Goal: Task Accomplishment & Management: Manage account settings

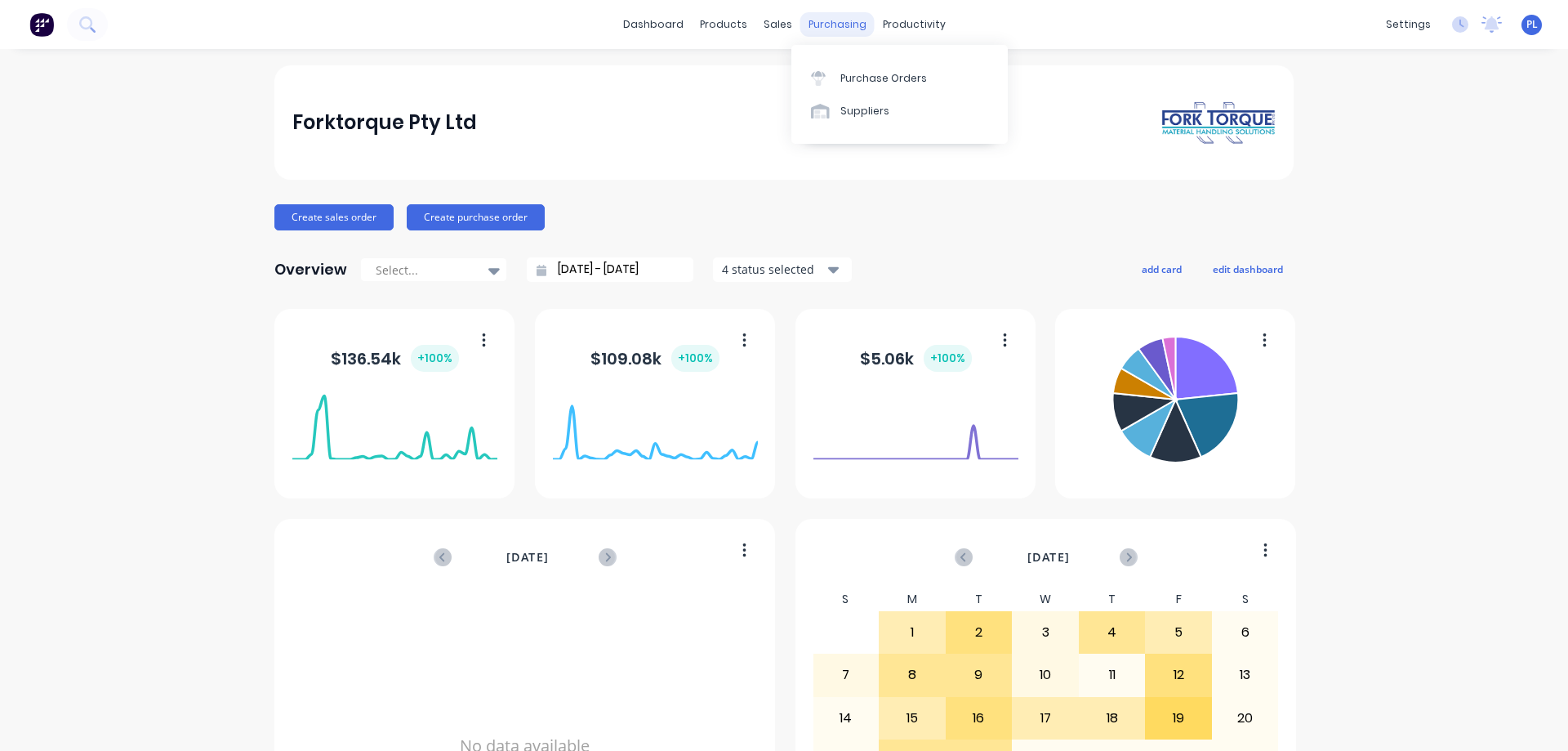
click at [827, 30] on div "purchasing" at bounding box center [837, 24] width 74 height 25
click at [850, 102] on link "Suppliers" at bounding box center [900, 111] width 216 height 32
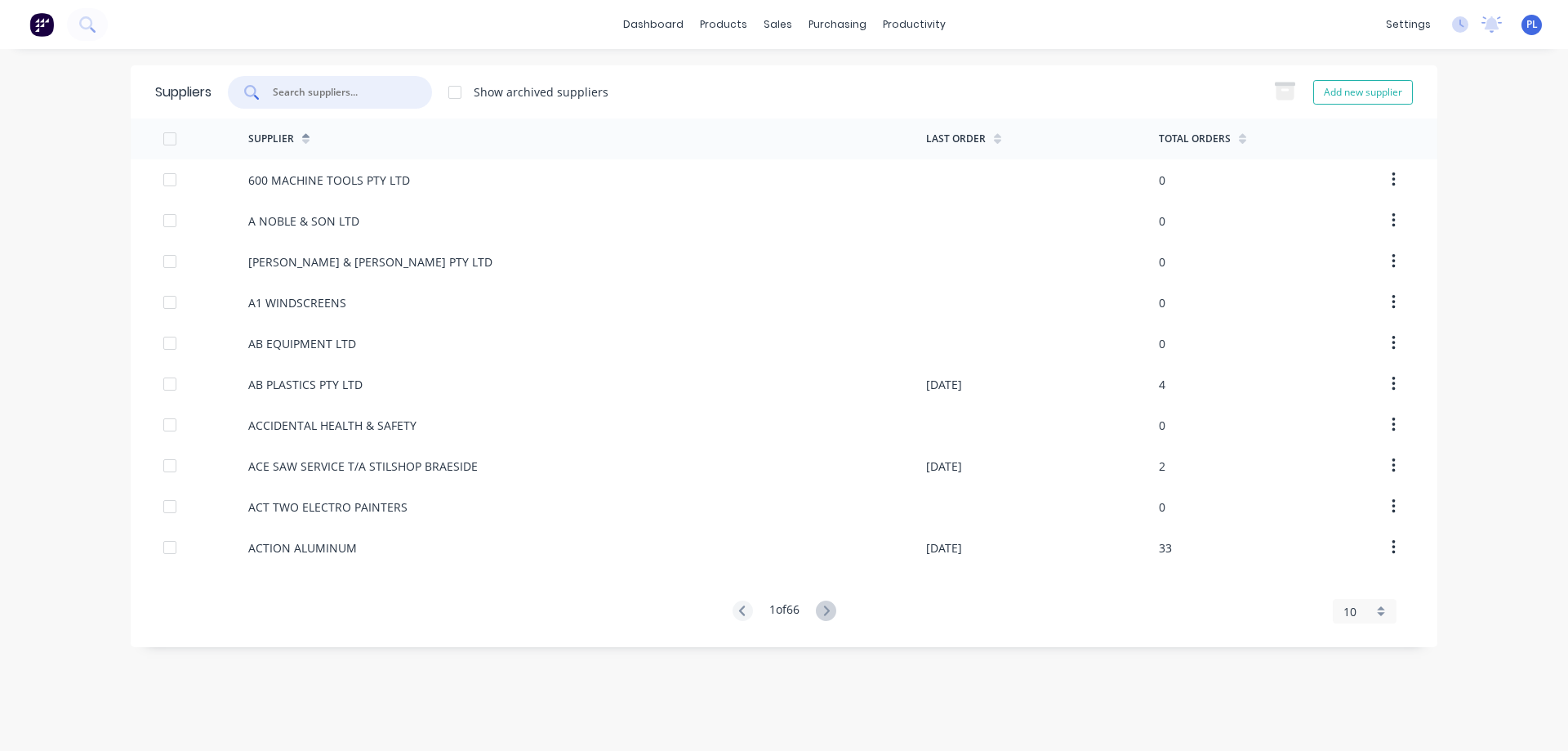
click at [311, 94] on input "text" at bounding box center [338, 92] width 135 height 16
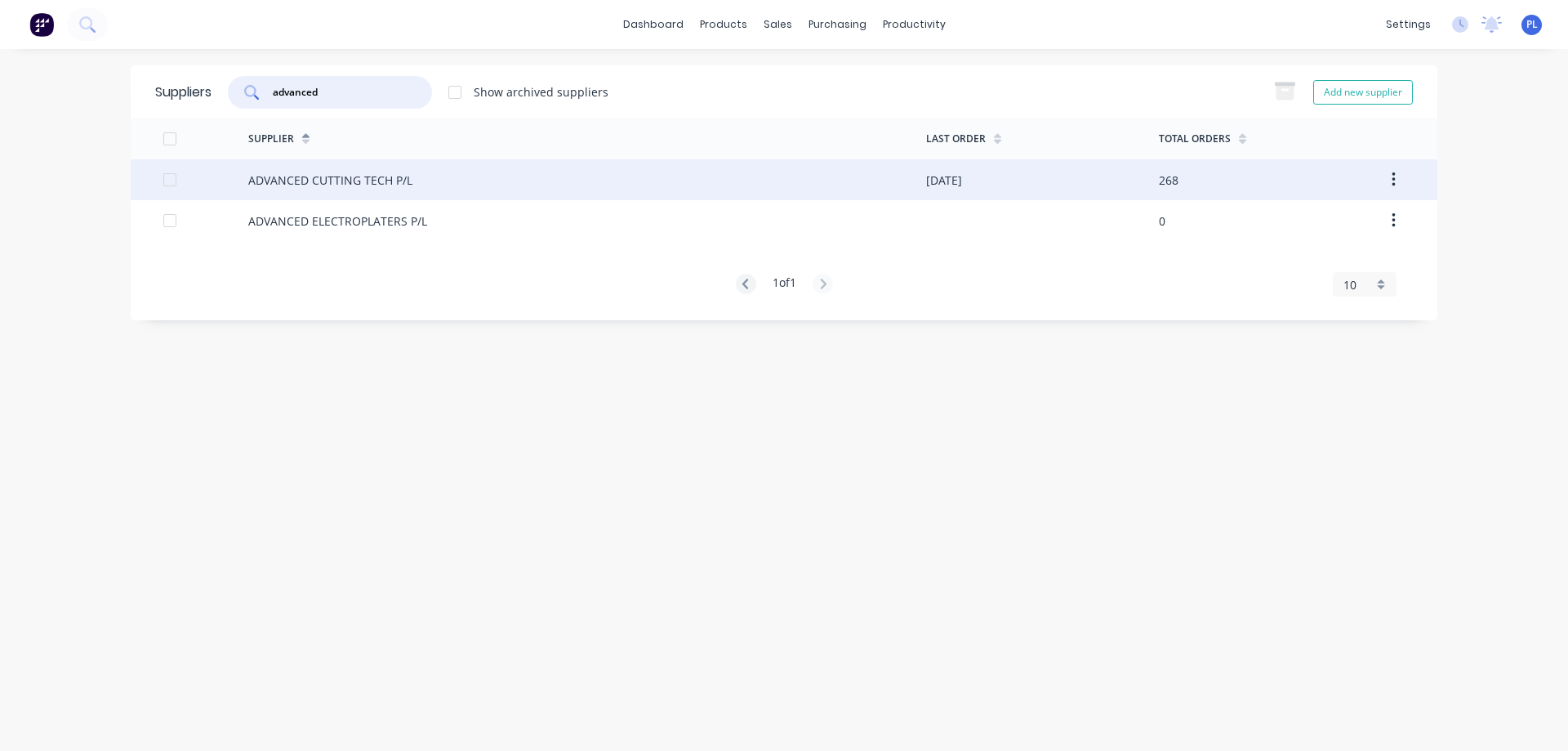
type input "advanced"
click at [308, 186] on div "ADVANCED CUTTING TECH P/L" at bounding box center [330, 180] width 164 height 17
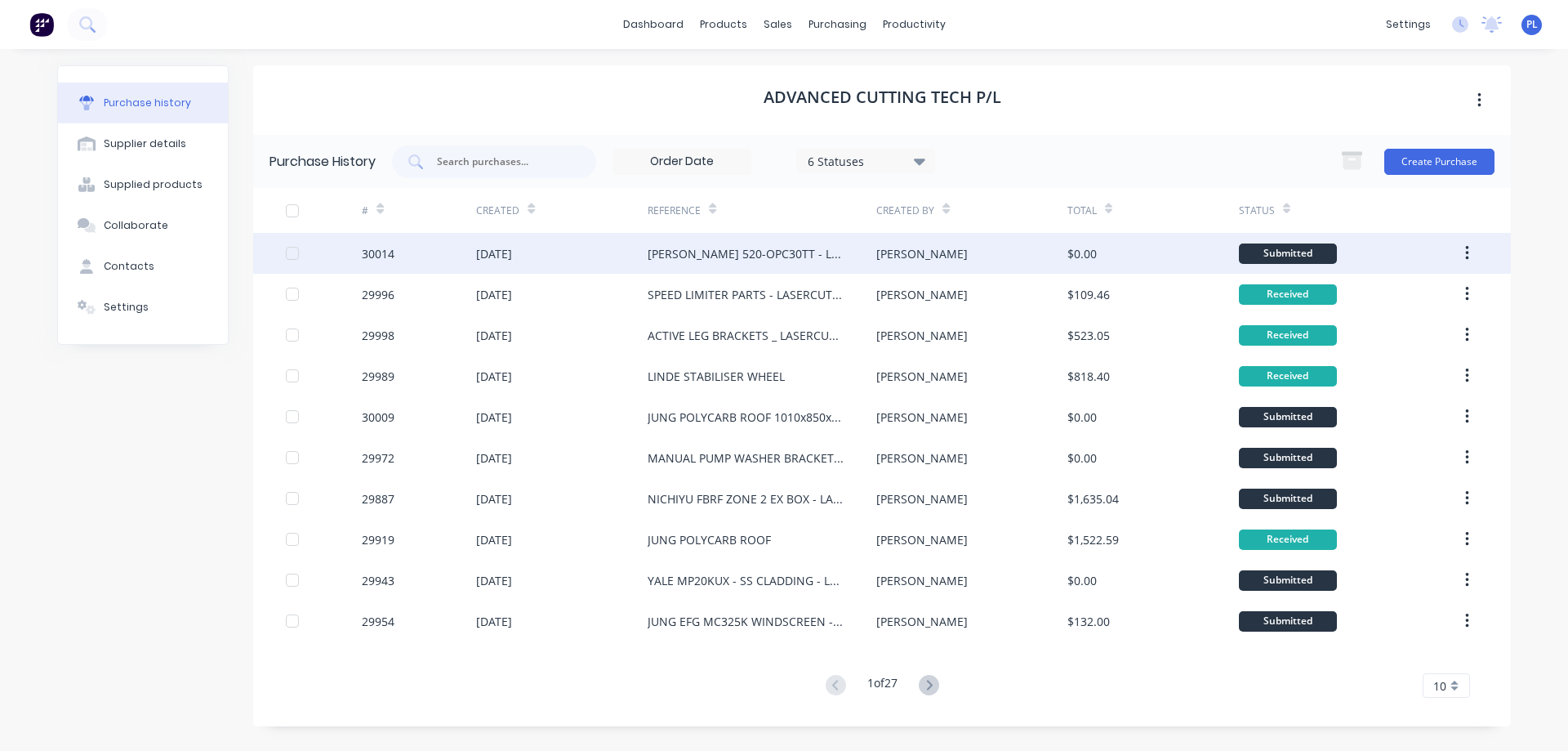
click at [809, 262] on div "[PERSON_NAME] 520-OPC30TT - LASERCUTTING" at bounding box center [746, 254] width 196 height 17
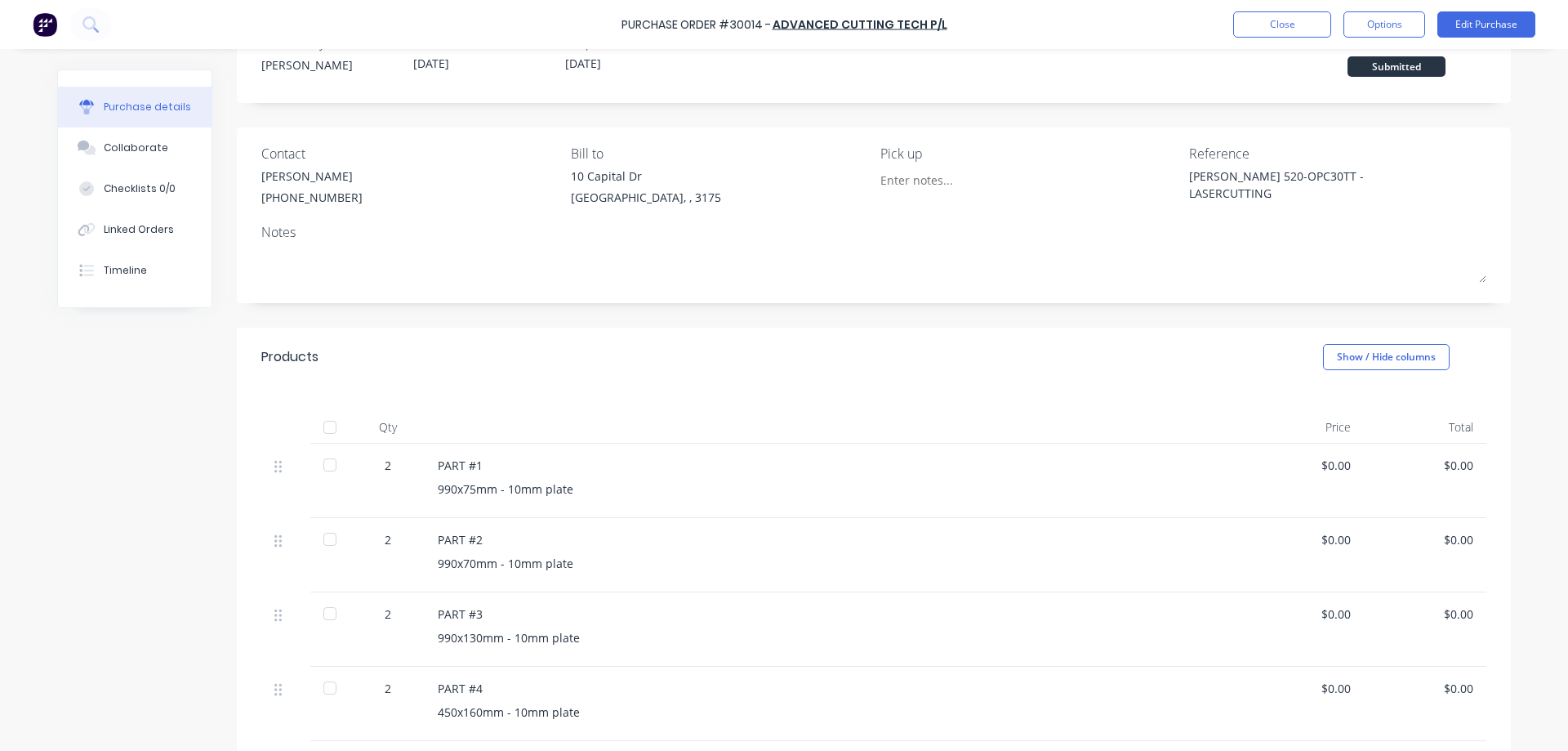
scroll to position [82, 0]
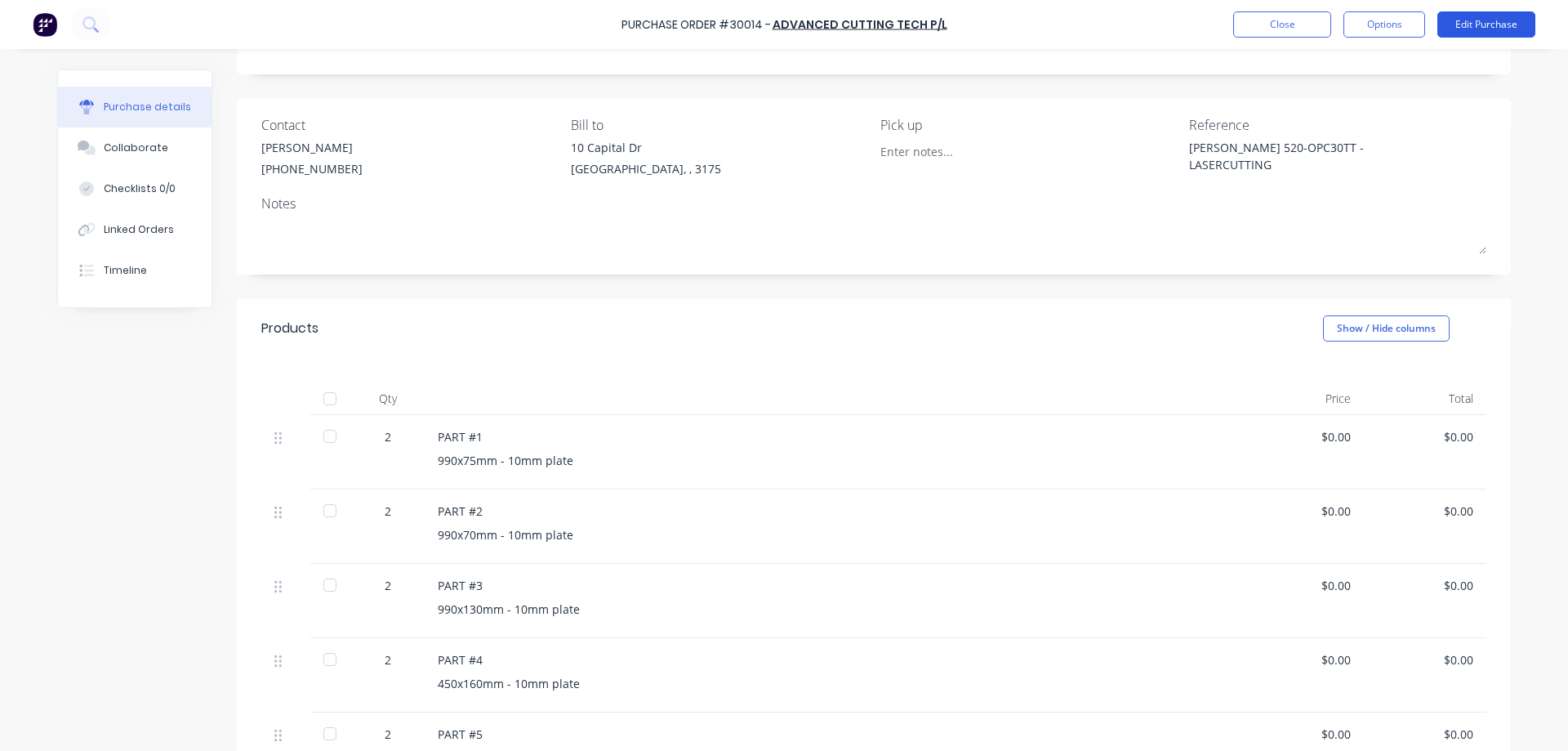
click at [1479, 25] on button "Edit Purchase" at bounding box center [1486, 24] width 98 height 26
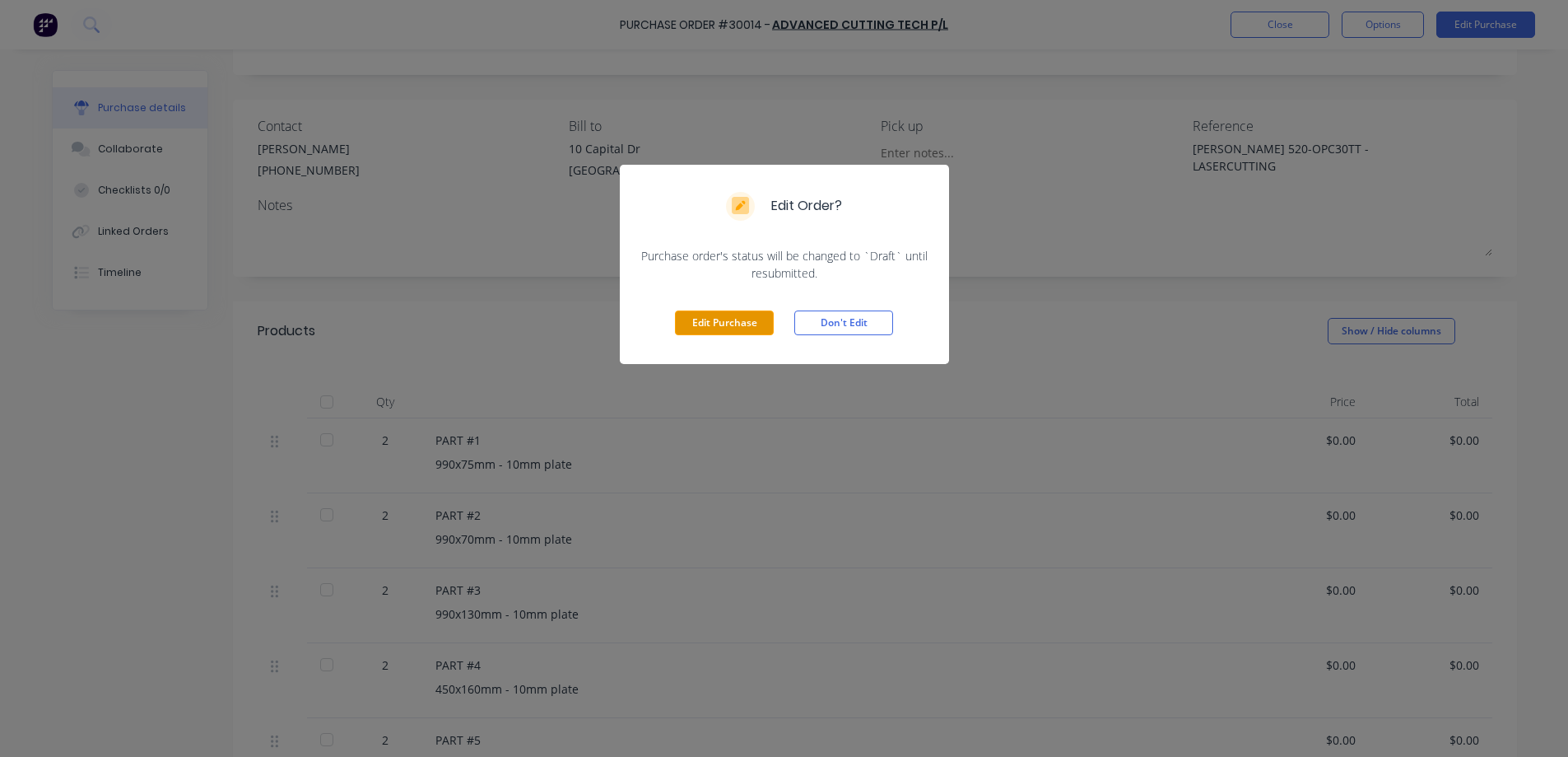
click at [746, 322] on button "Edit Purchase" at bounding box center [724, 322] width 99 height 25
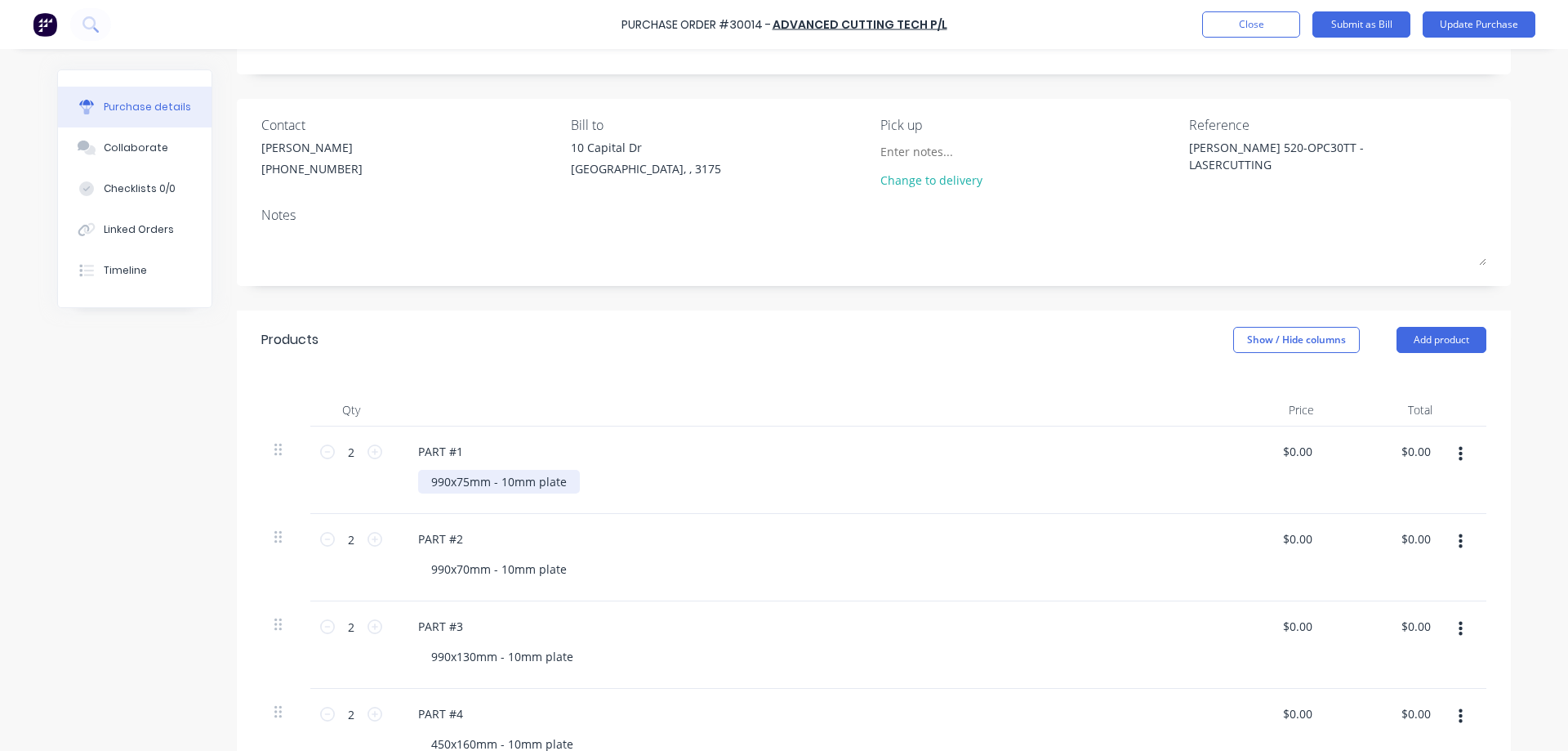
click at [566, 479] on div "990x75mm - 10mm plate" at bounding box center [499, 482] width 162 height 24
type textarea "x"
click at [567, 486] on div "990x75mm - 10mm plate" at bounding box center [499, 482] width 162 height 24
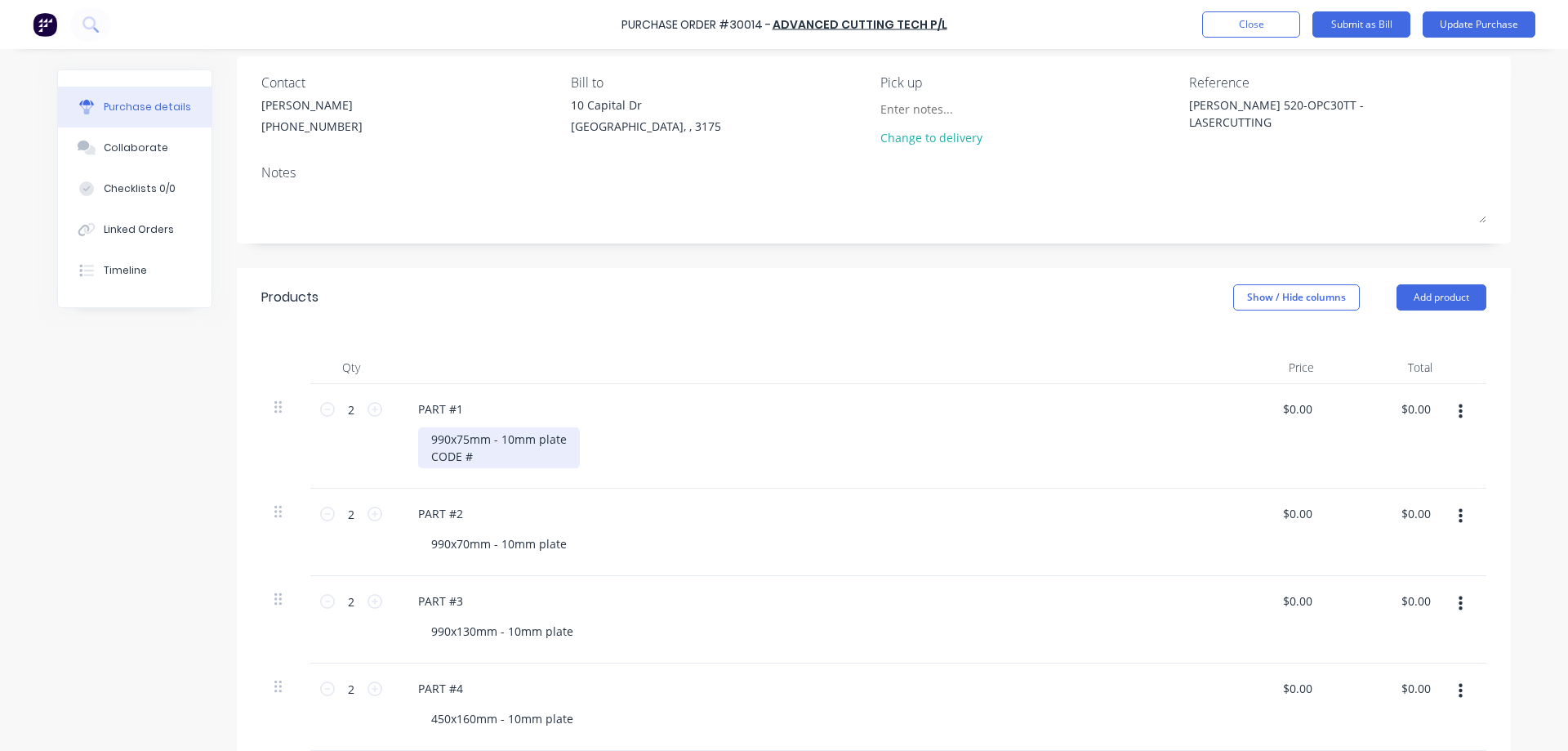
scroll to position [164, 0]
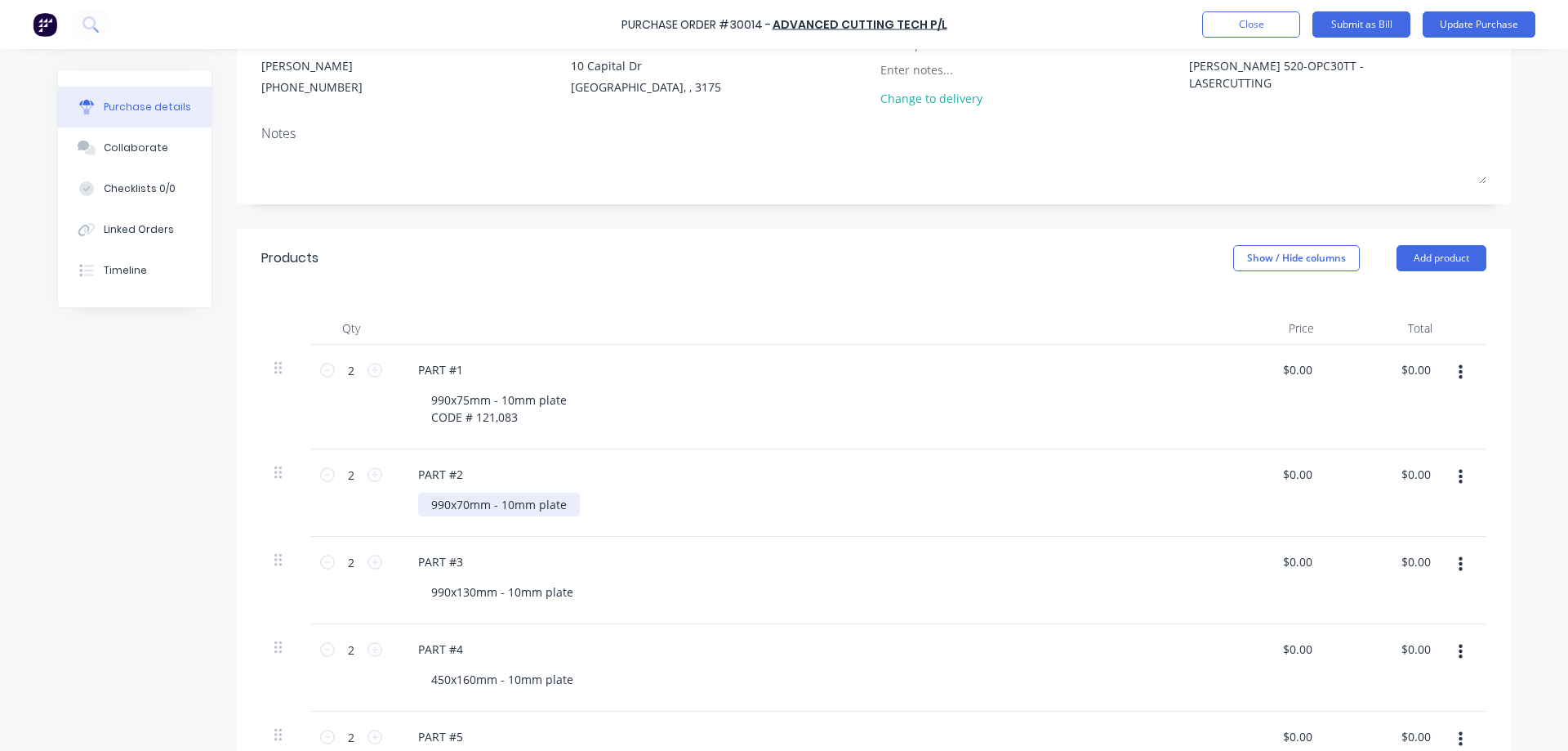
type textarea "x"
click at [564, 507] on div "990x70mm - 10mm plate" at bounding box center [499, 505] width 162 height 24
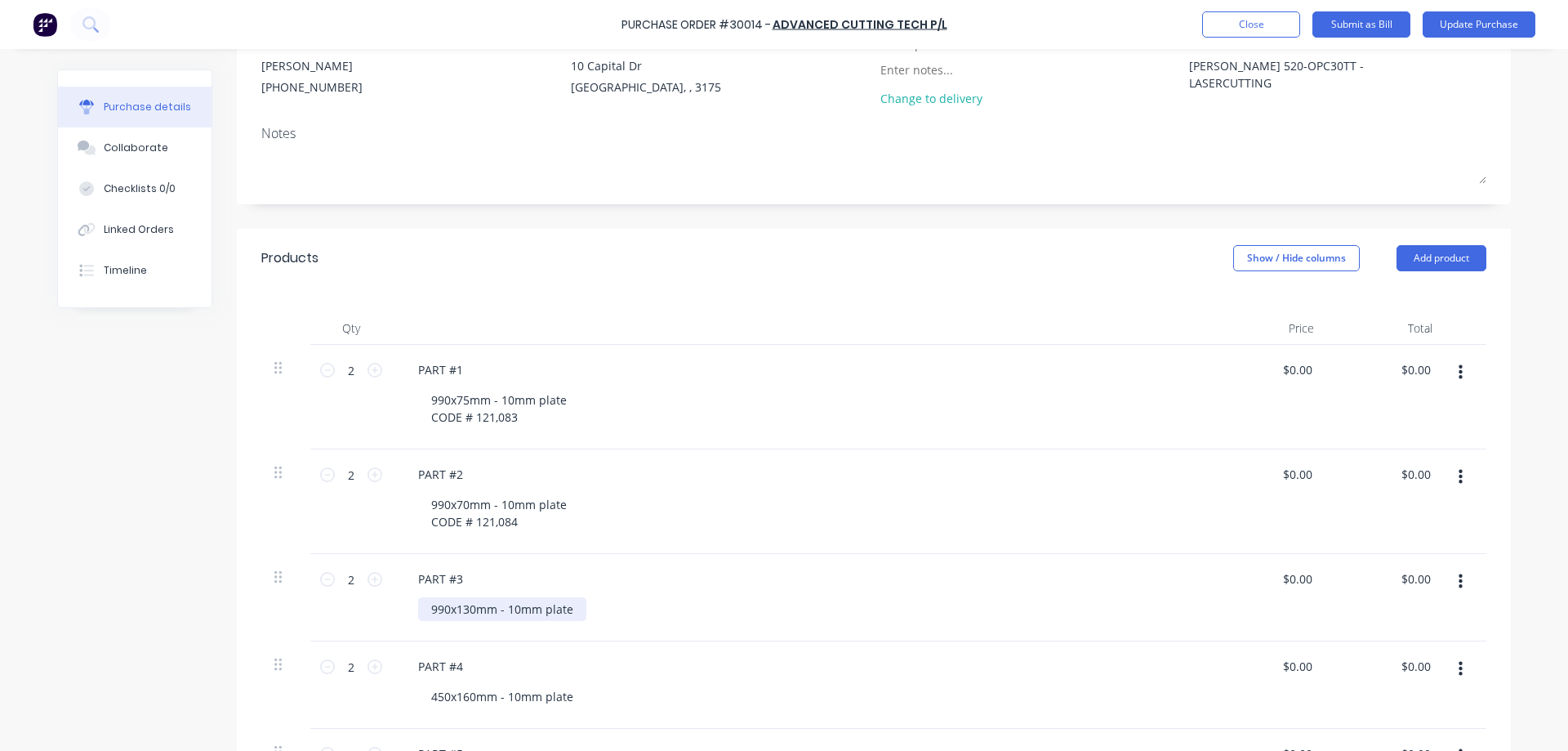
type textarea "x"
click at [568, 604] on div "990x130mm - 10mm plate" at bounding box center [502, 609] width 168 height 24
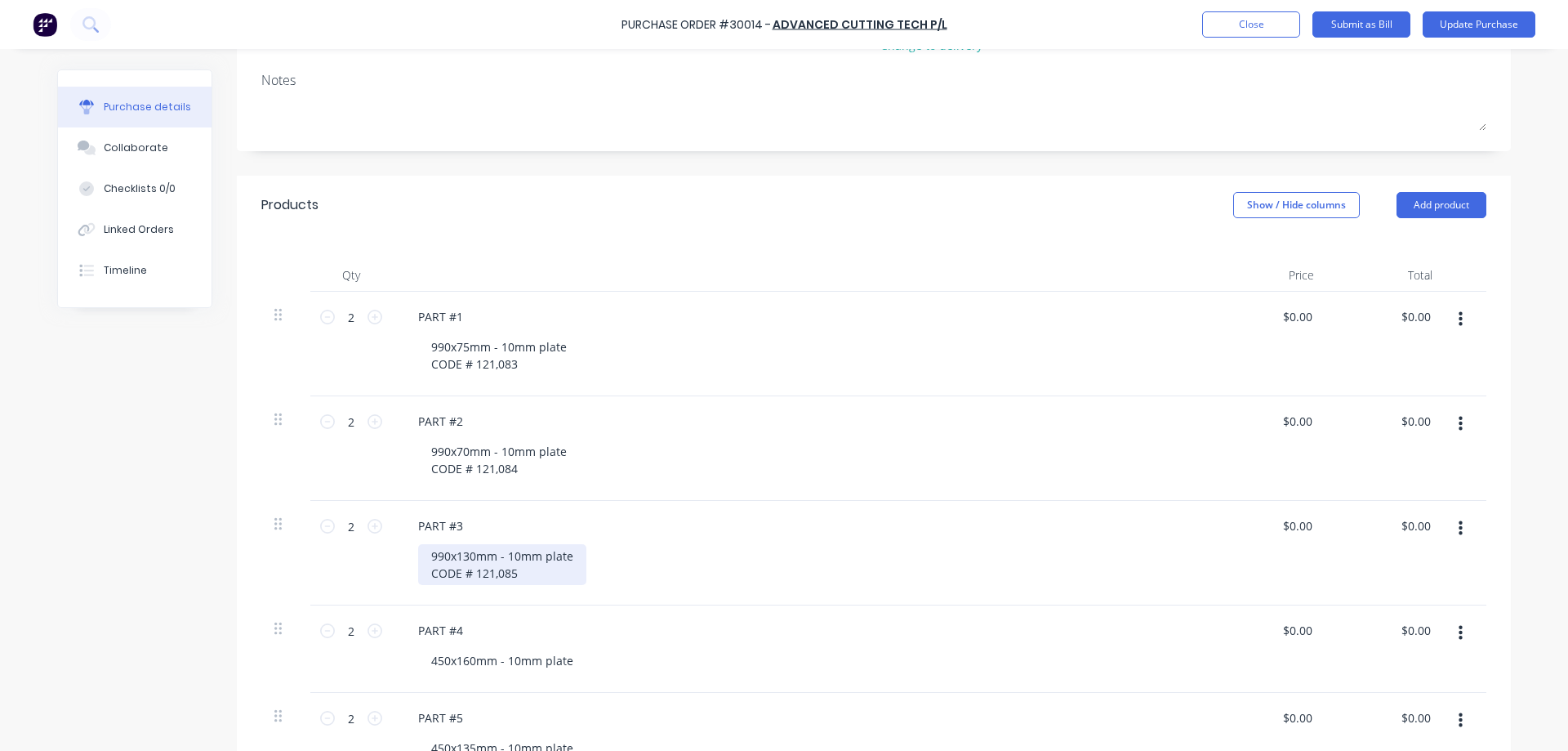
scroll to position [246, 0]
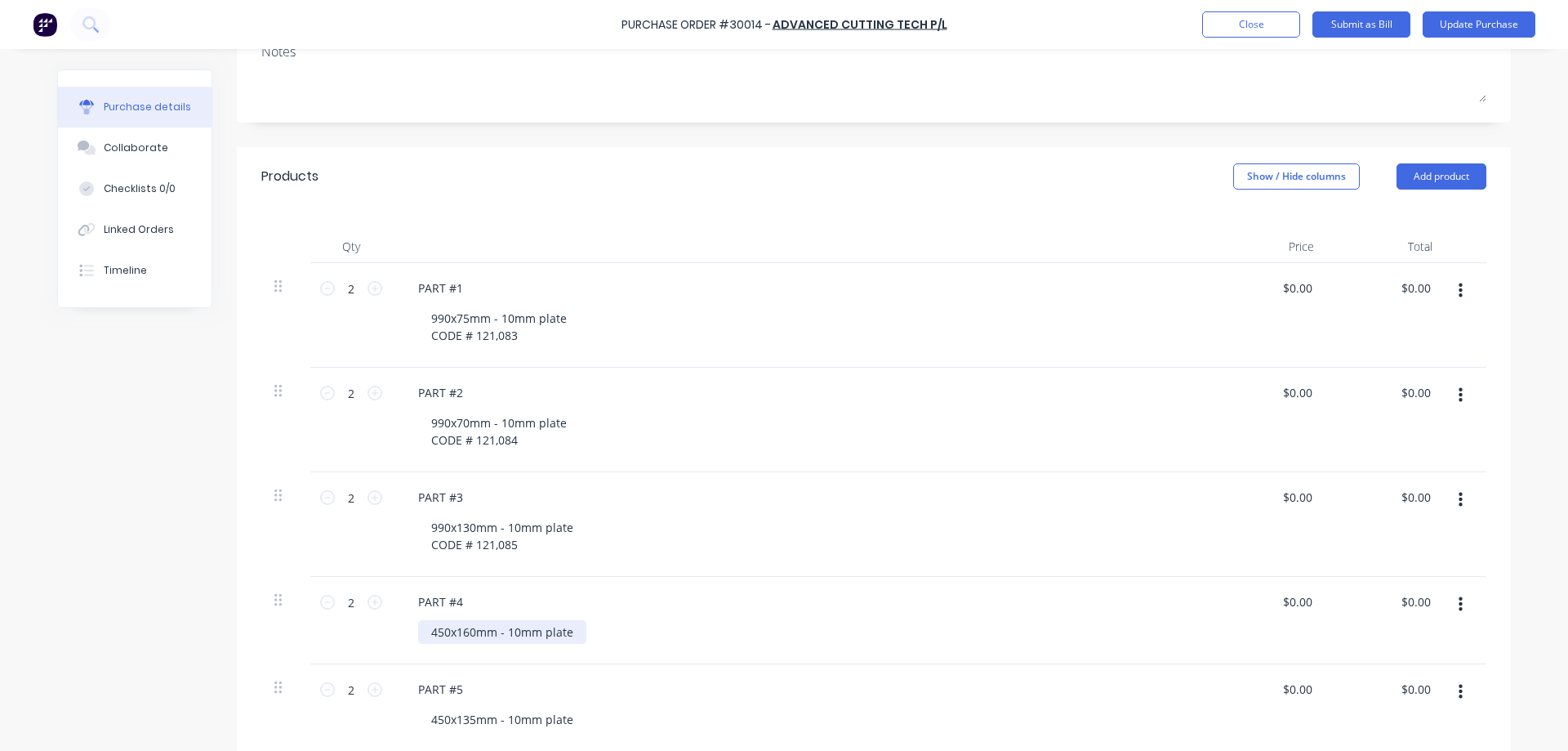
type textarea "x"
click at [567, 633] on div "450x160mm - 10mm plate" at bounding box center [502, 632] width 168 height 24
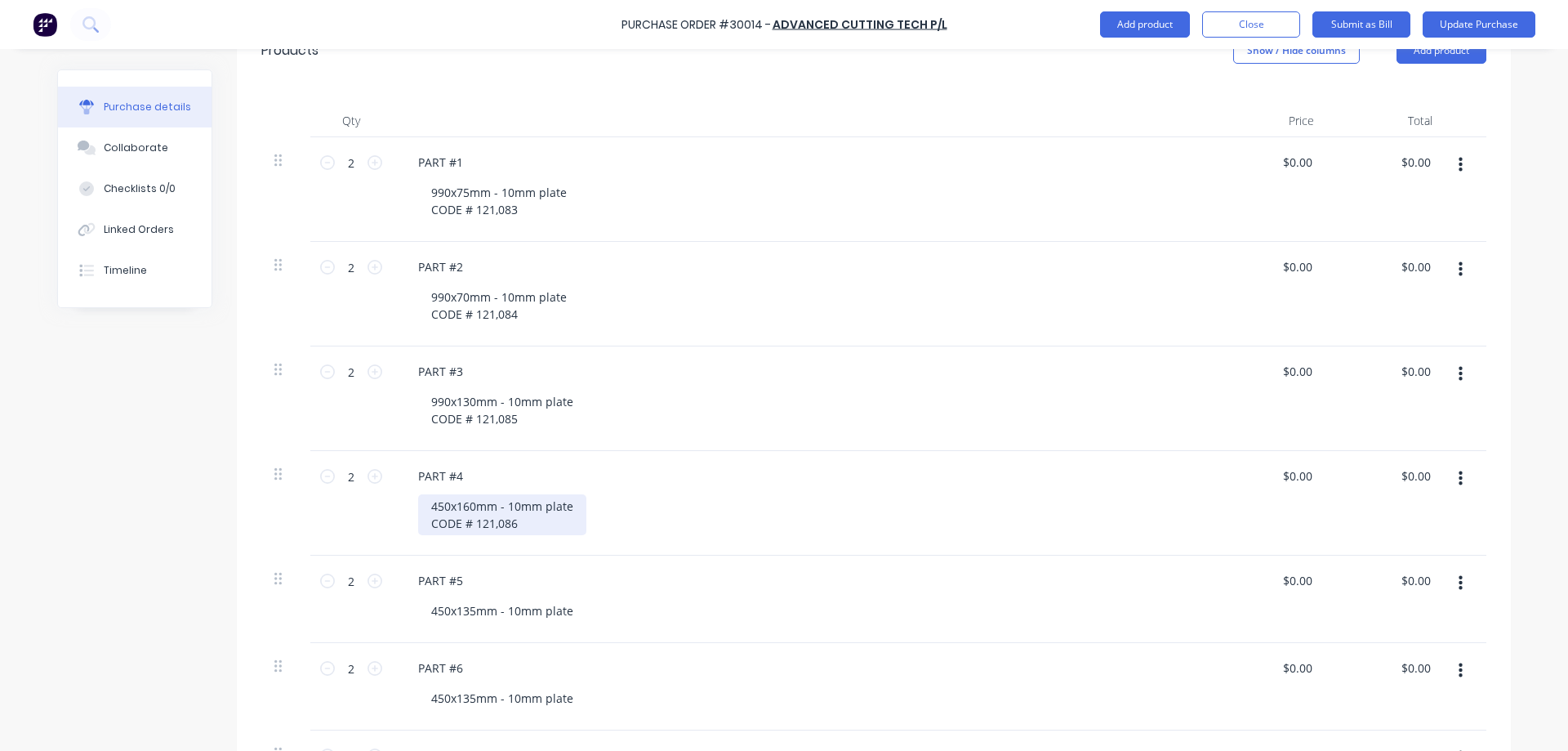
scroll to position [408, 0]
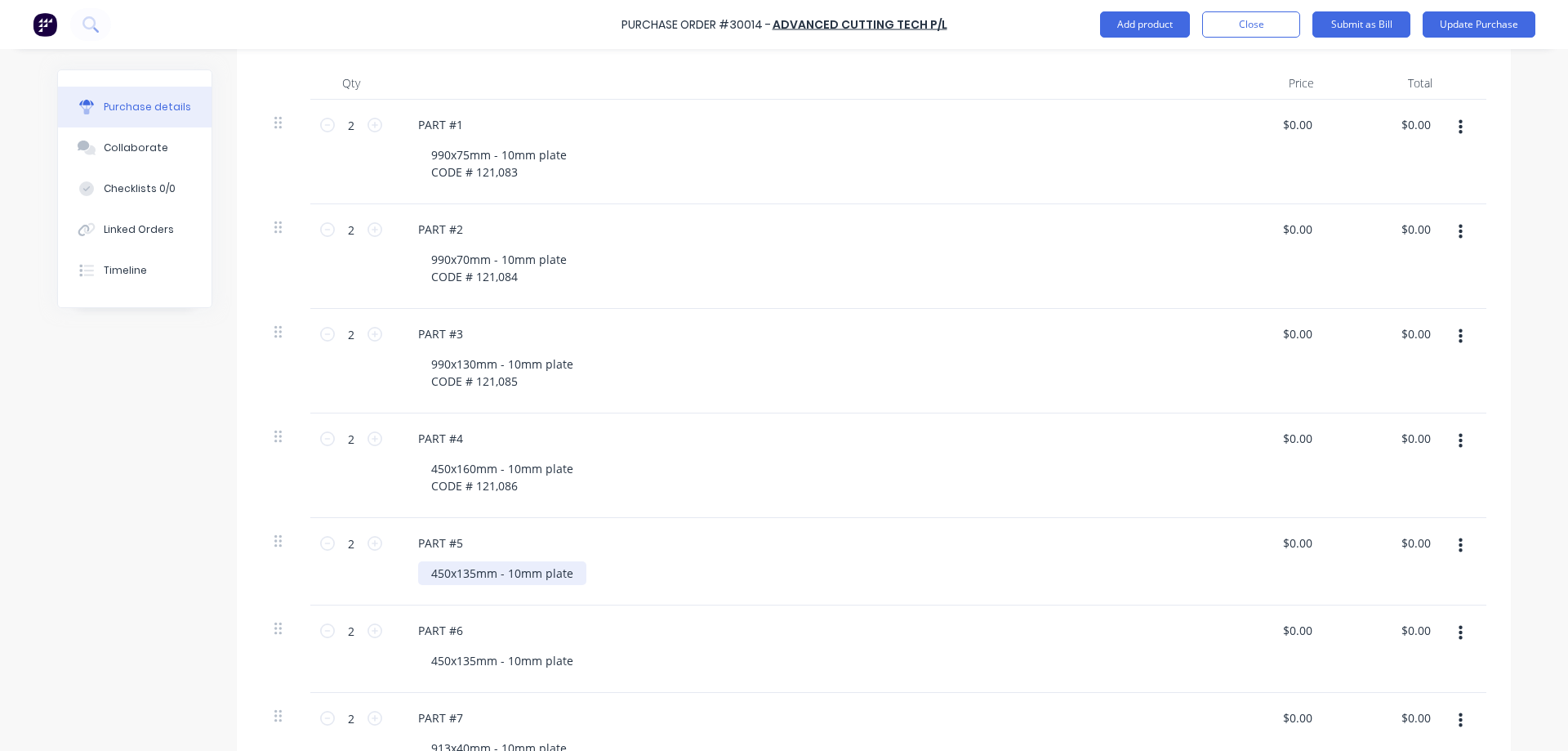
type textarea "x"
click at [575, 575] on div "450x135mm - 10mm plate" at bounding box center [502, 573] width 168 height 24
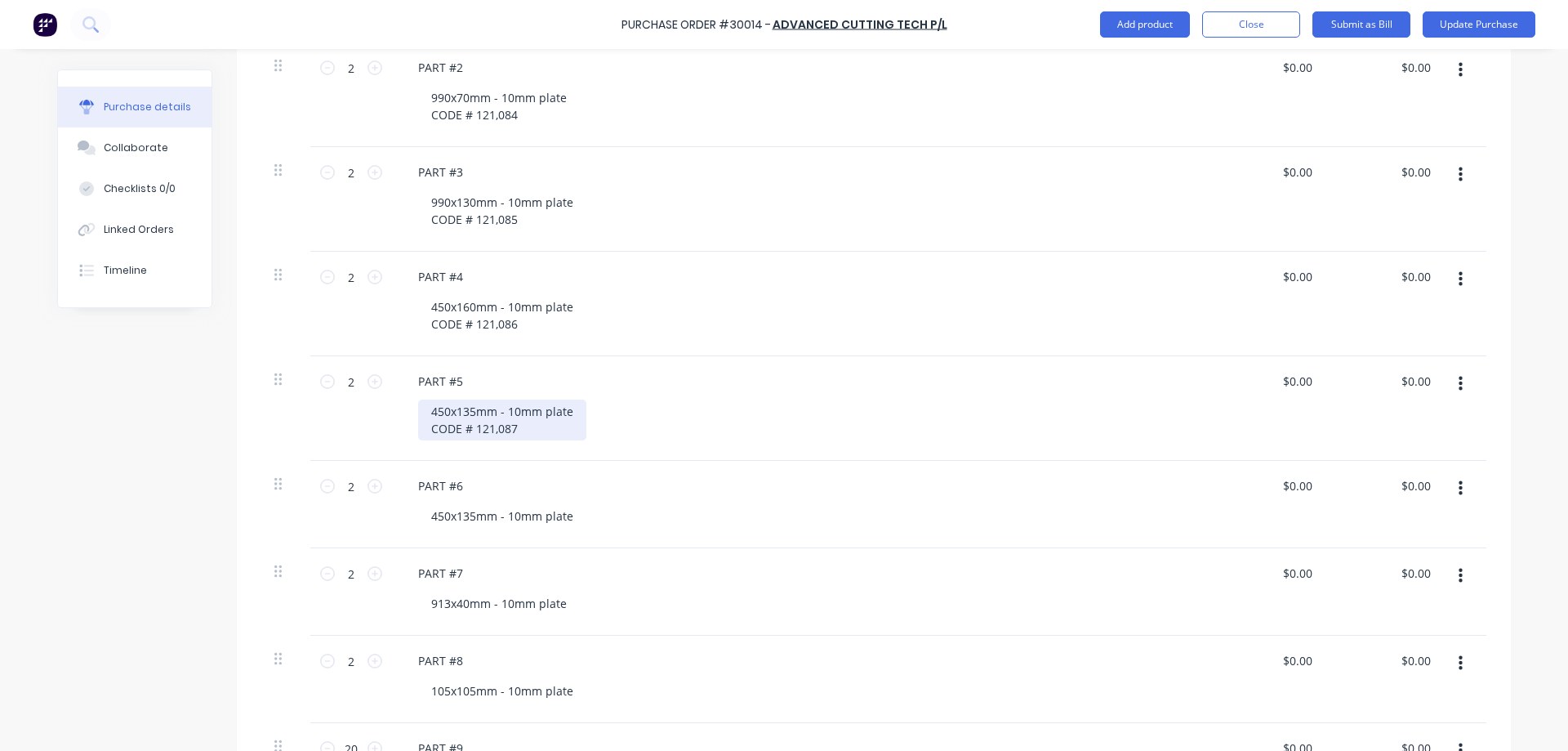
scroll to position [572, 0]
type textarea "x"
drag, startPoint x: 568, startPoint y: 511, endPoint x: 584, endPoint y: 506, distance: 16.8
click at [568, 511] on div "450x135mm - 10mm plate" at bounding box center [502, 514] width 168 height 24
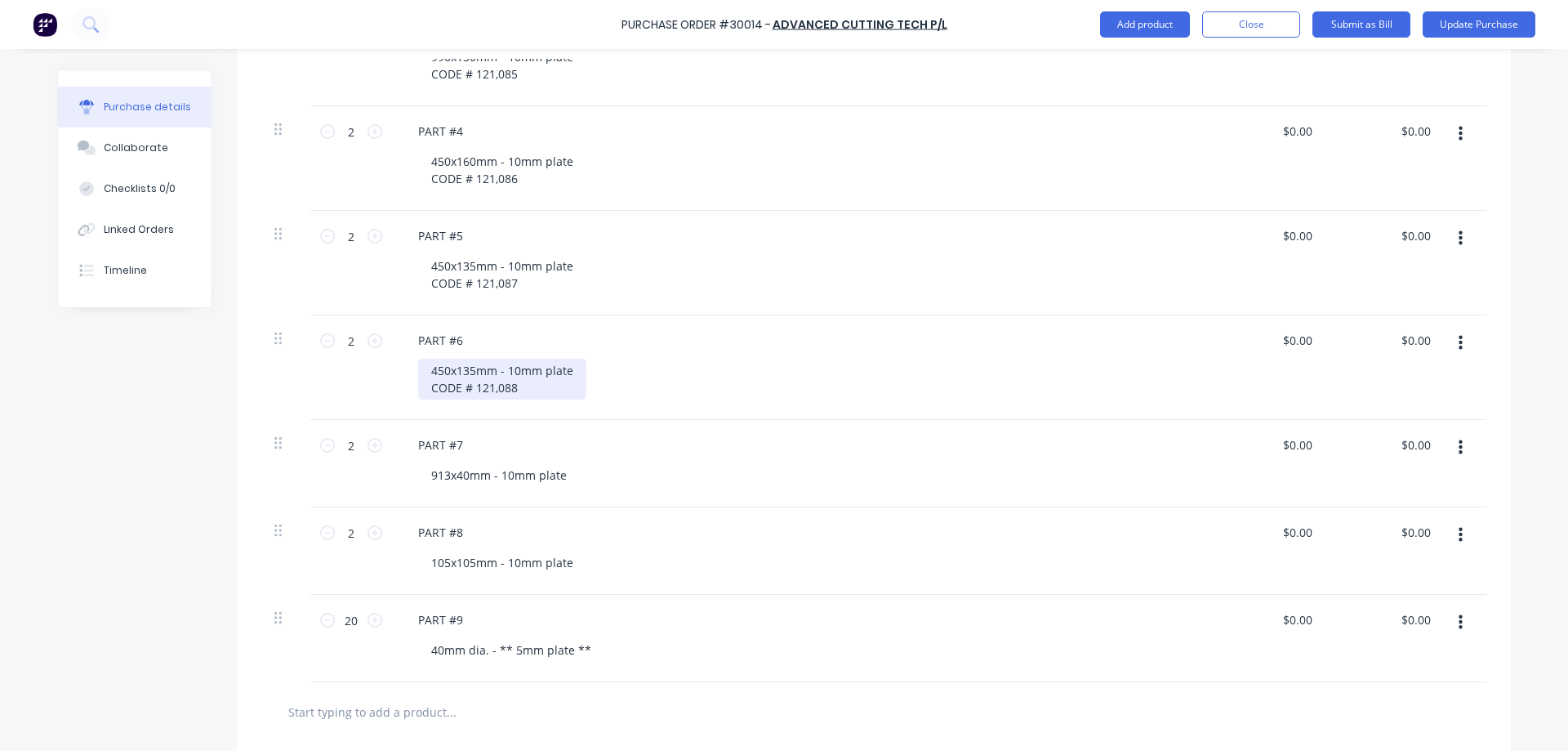
scroll to position [736, 0]
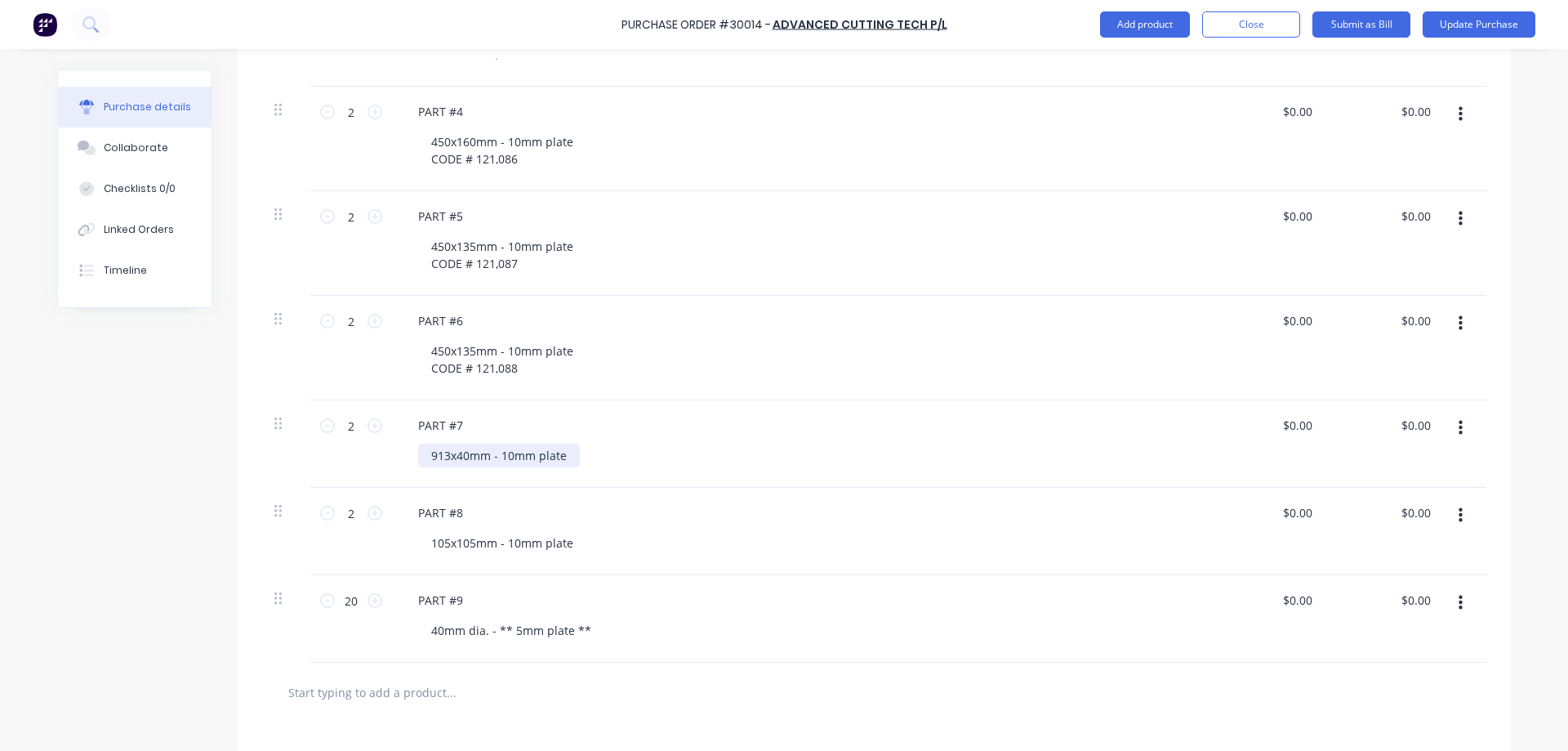
type textarea "x"
click at [571, 456] on div "913x40mm - 10mm plate" at bounding box center [499, 455] width 162 height 24
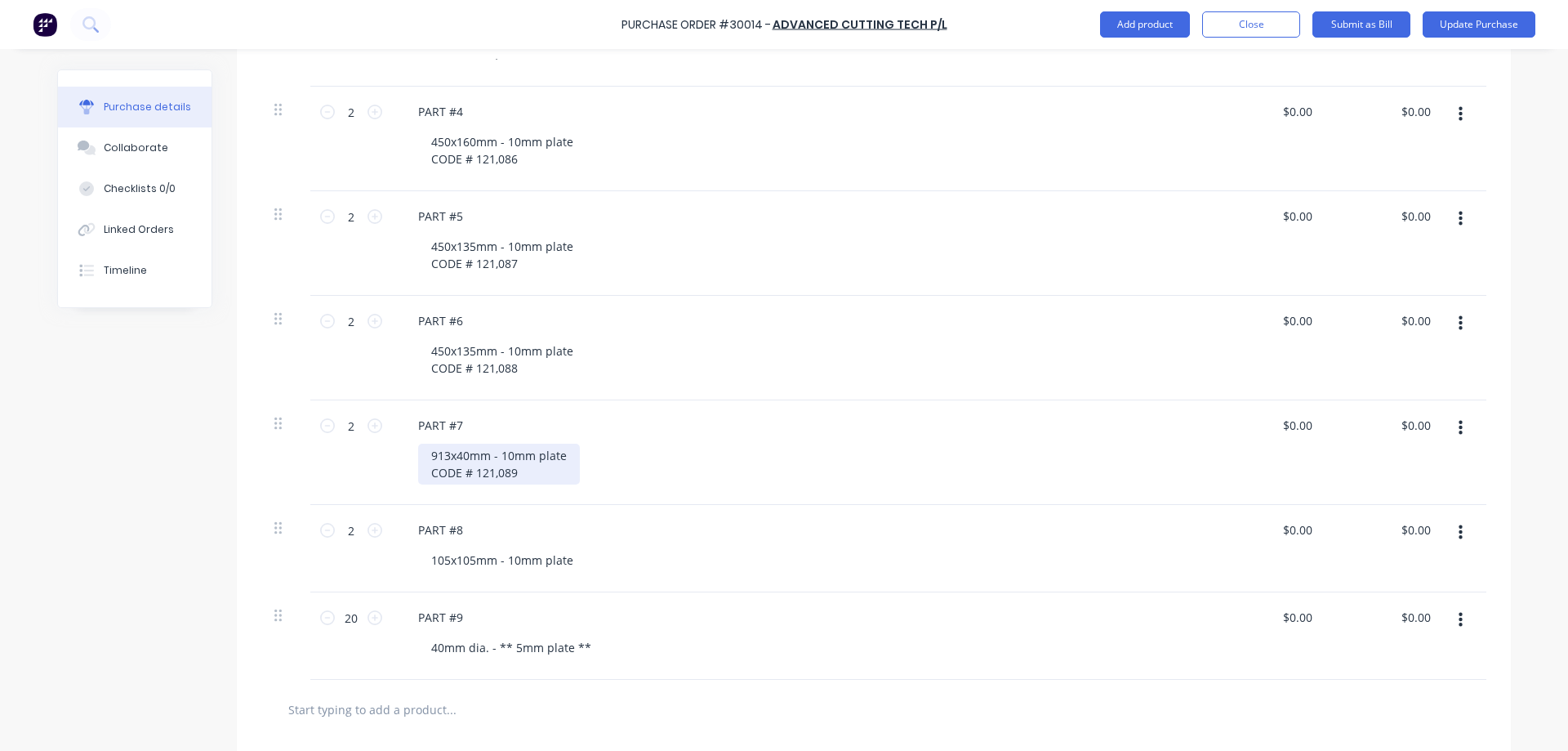
scroll to position [817, 0]
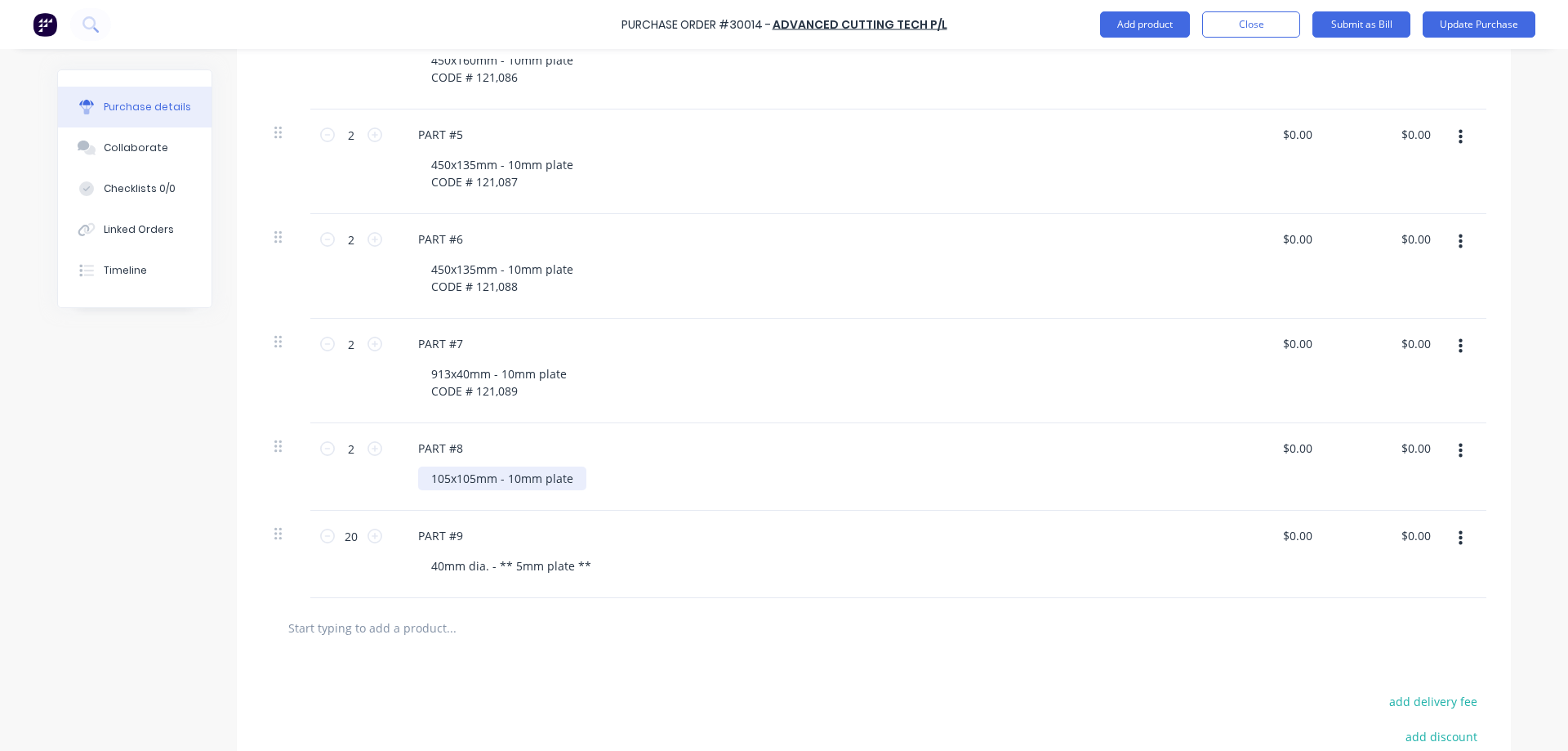
type textarea "x"
click at [572, 482] on div "105x105mm - 10mm plate" at bounding box center [502, 478] width 168 height 24
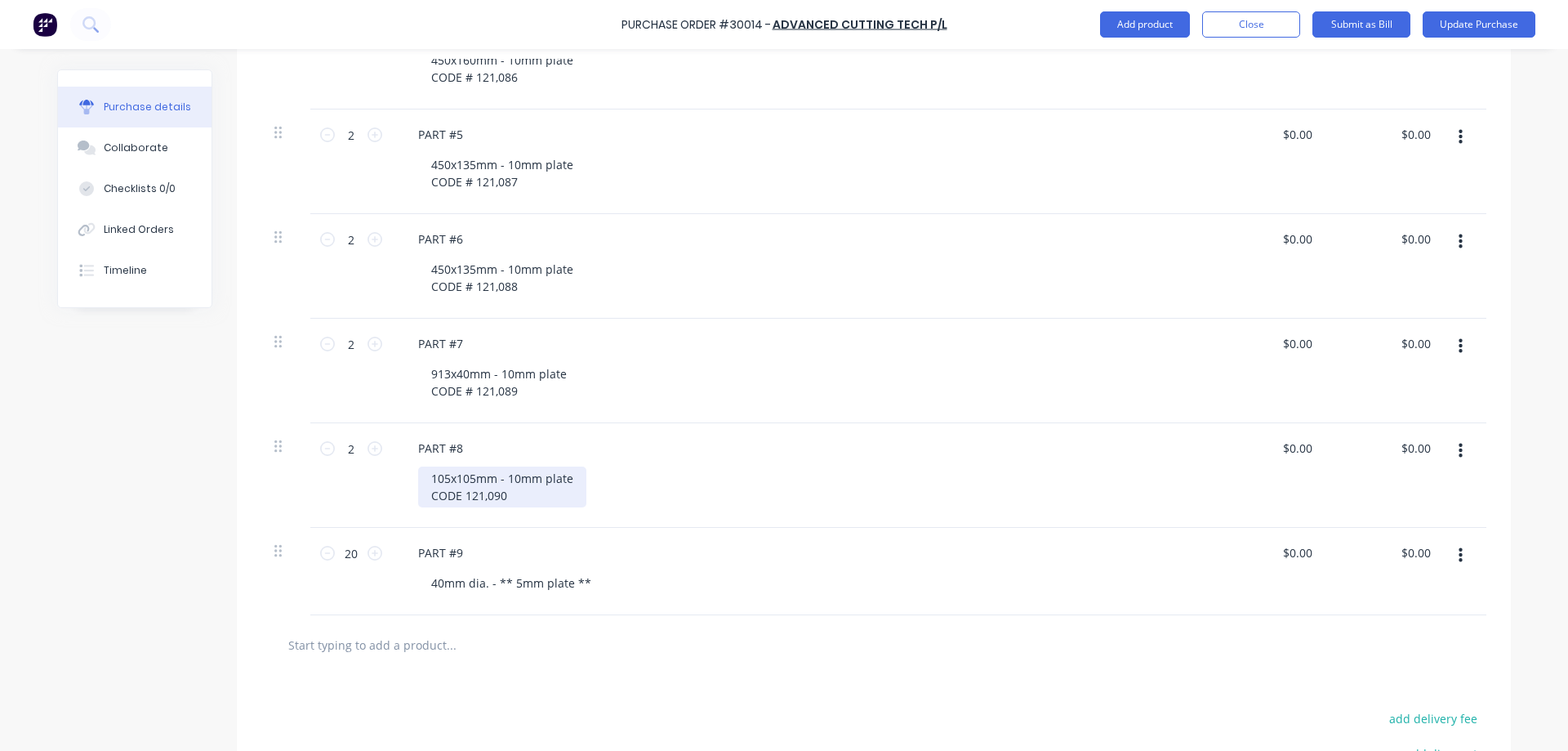
click at [459, 494] on div "105x105mm - 10mm plate CODE 121,090" at bounding box center [502, 487] width 168 height 41
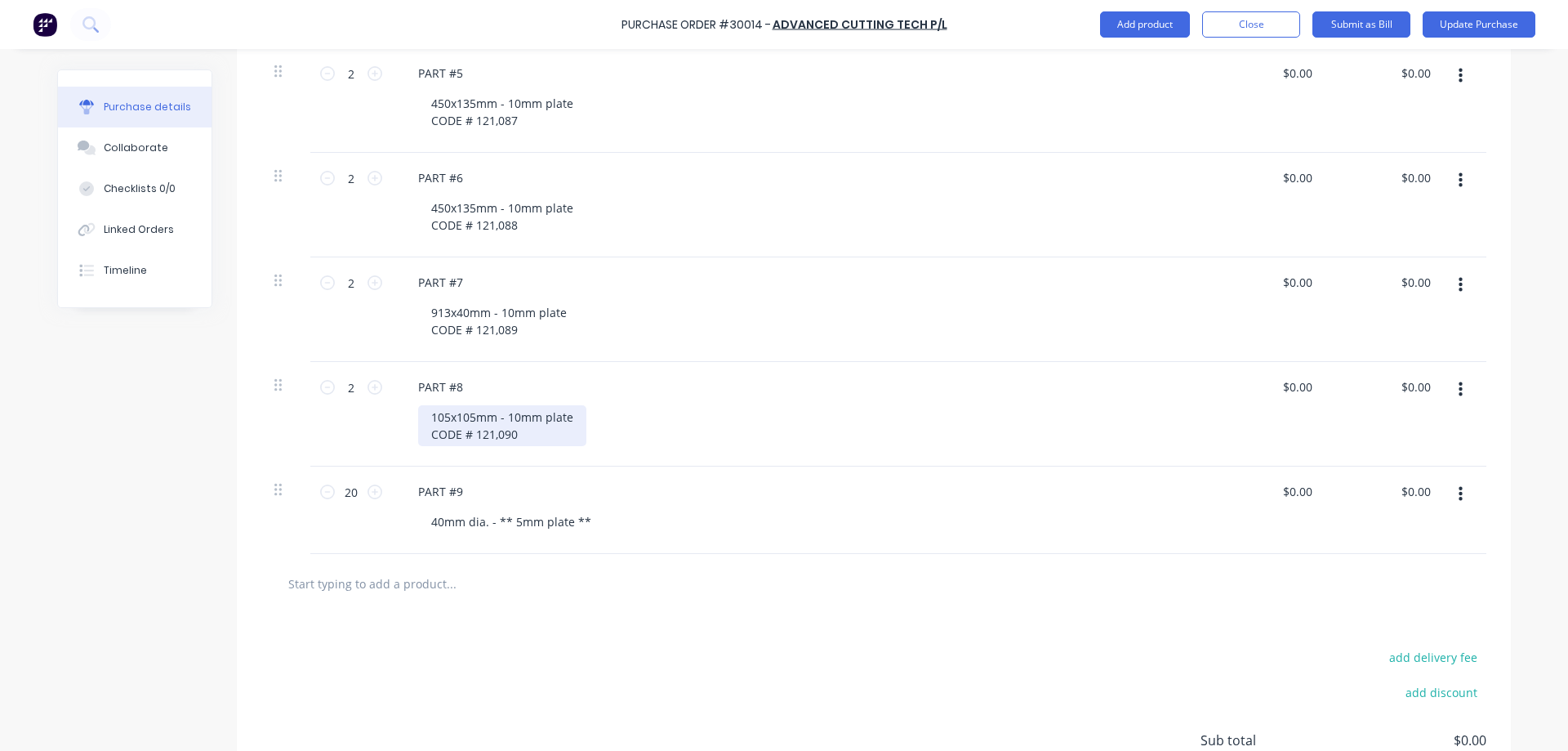
scroll to position [980, 0]
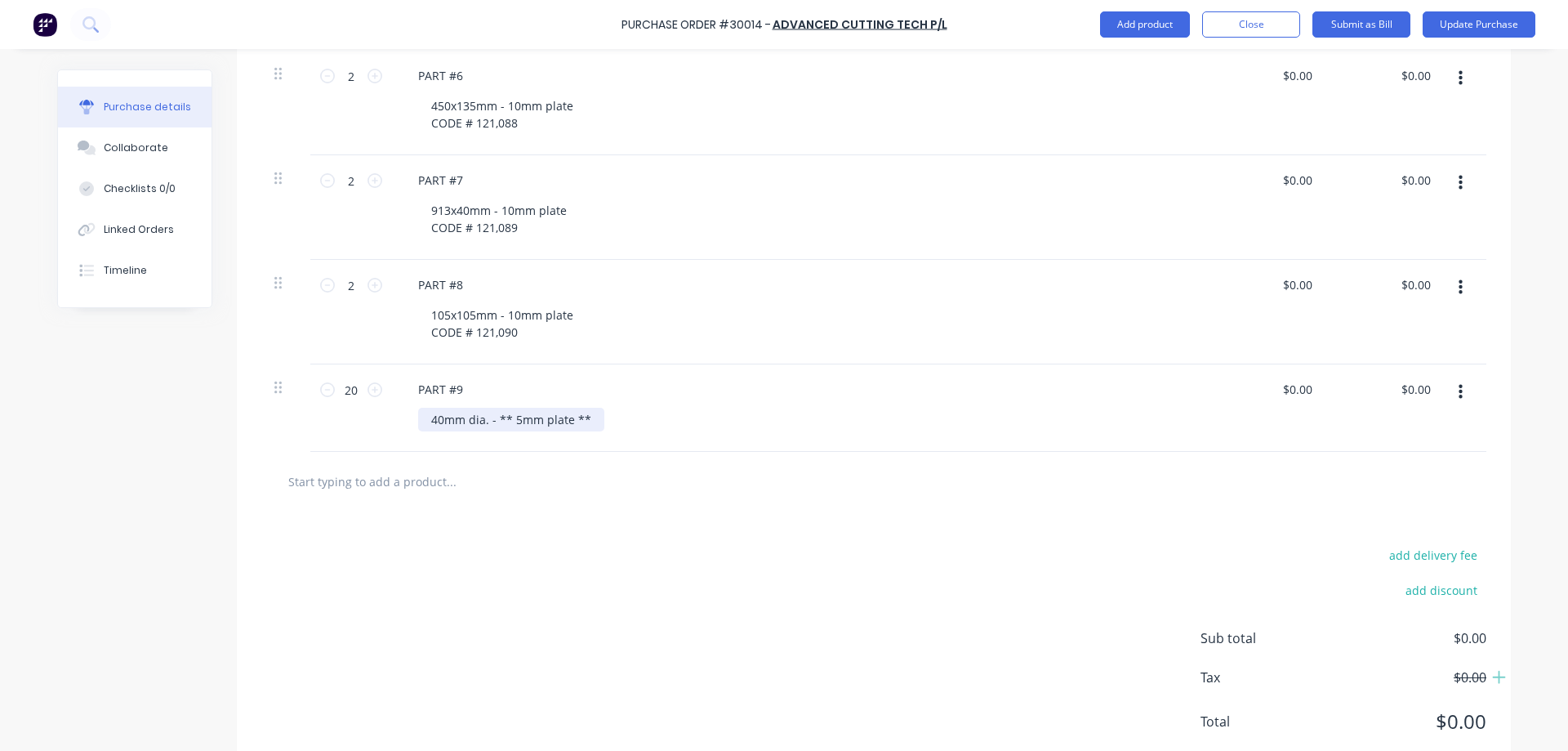
type textarea "x"
click at [585, 420] on div "40mm dia. - ** 5mm plate **" at bounding box center [511, 419] width 187 height 24
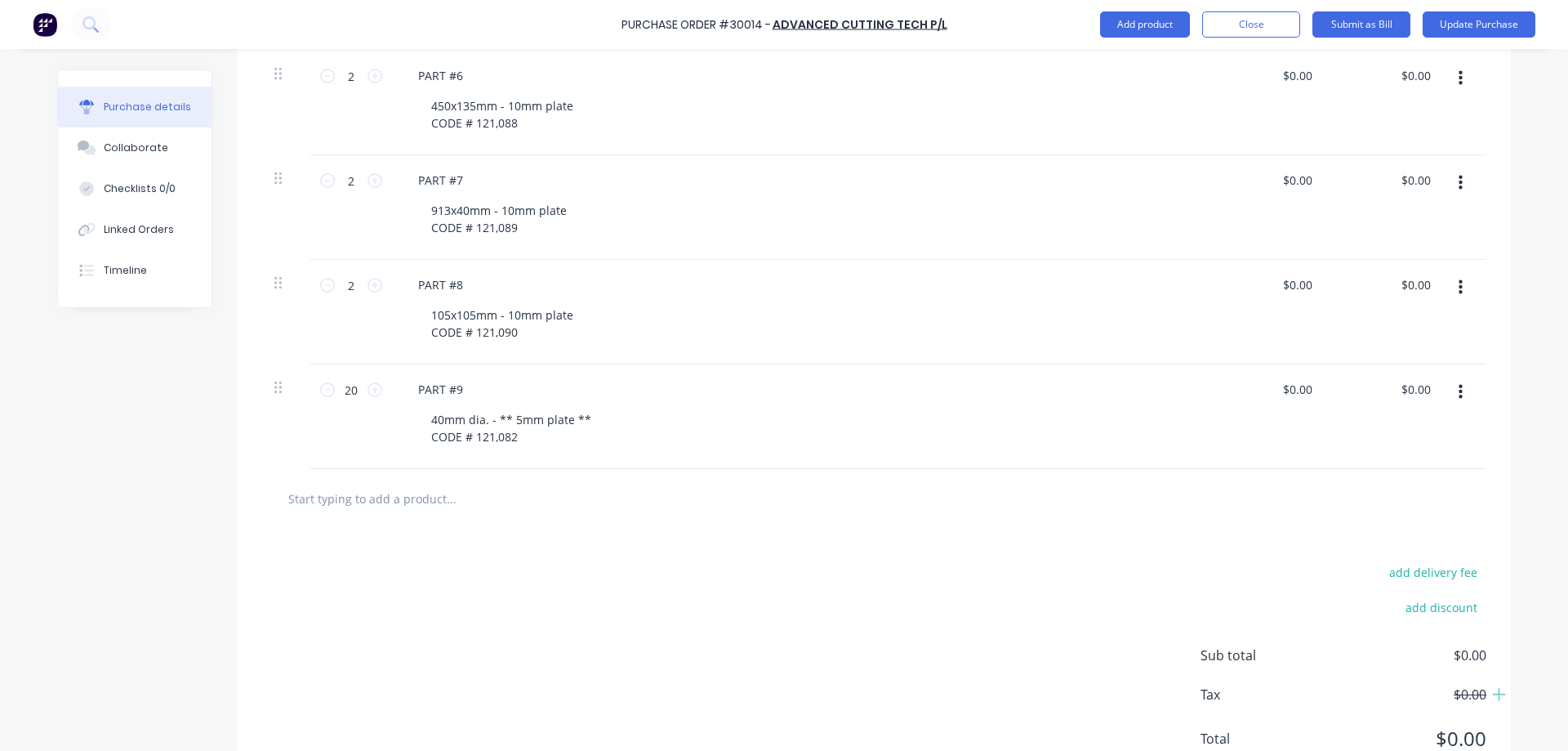
click at [541, 549] on div "add delivery fee add discount Sub total $0.00 Tax $0.00 Total $0.00" at bounding box center [873, 662] width 1274 height 269
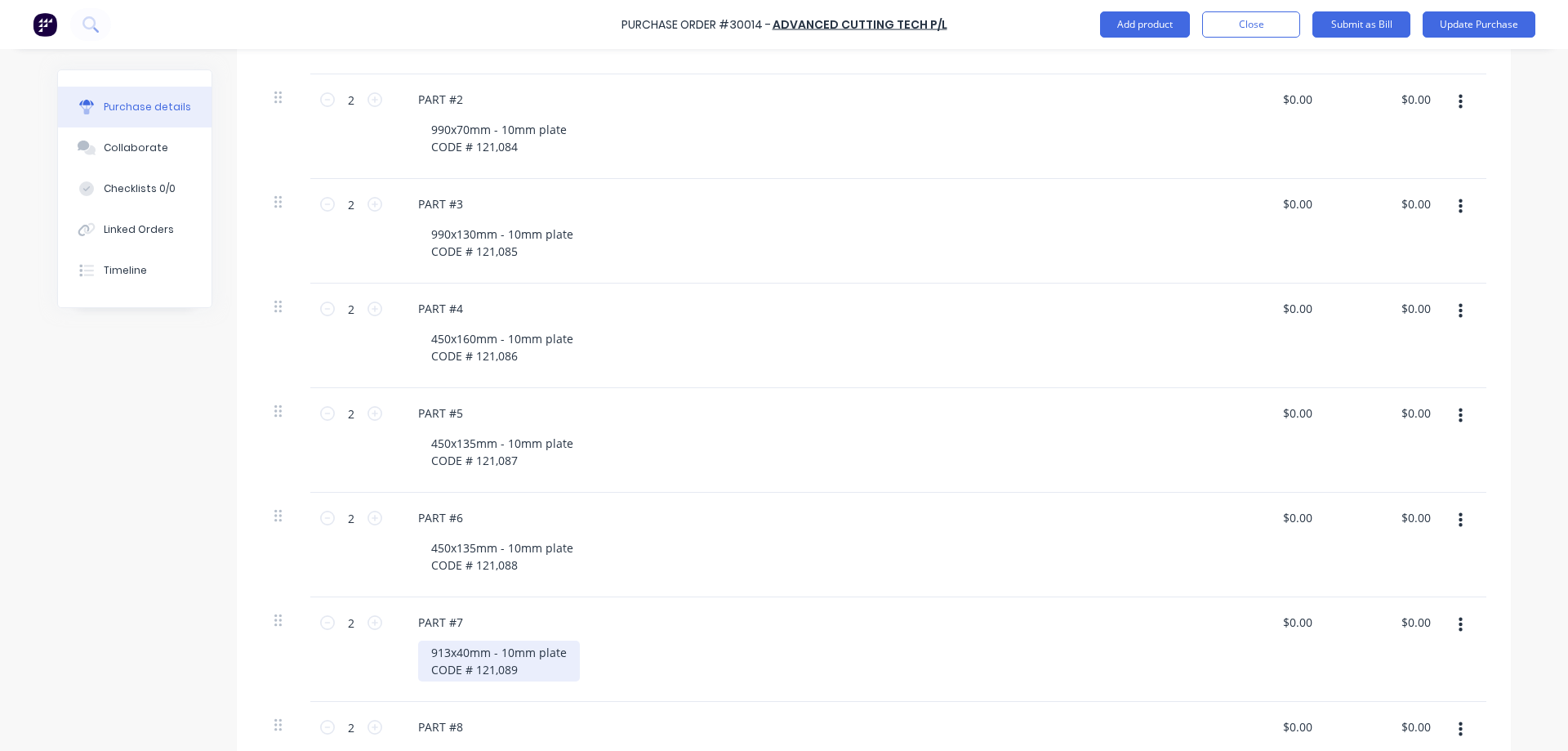
scroll to position [326, 0]
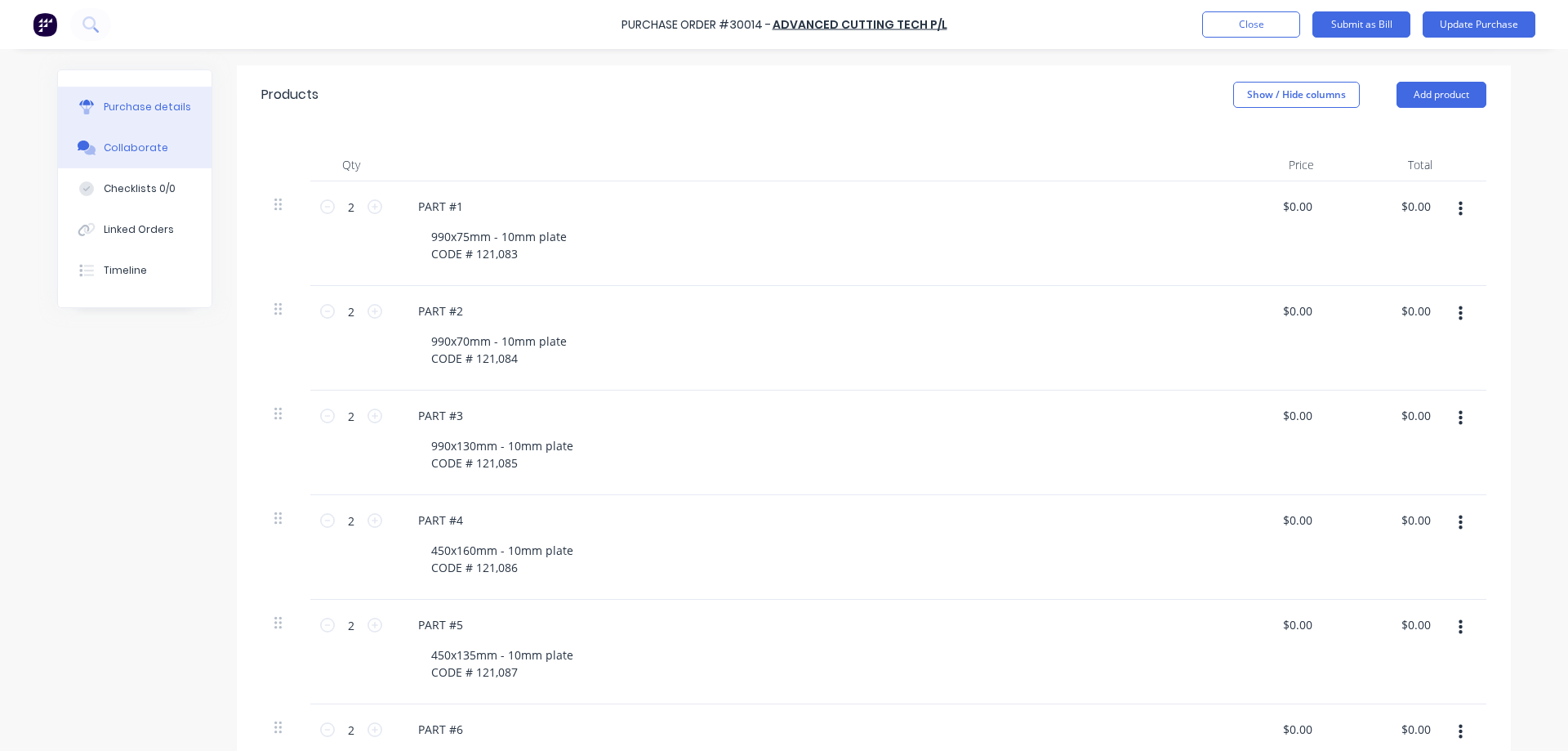
click at [114, 148] on div "Collaborate" at bounding box center [136, 147] width 65 height 14
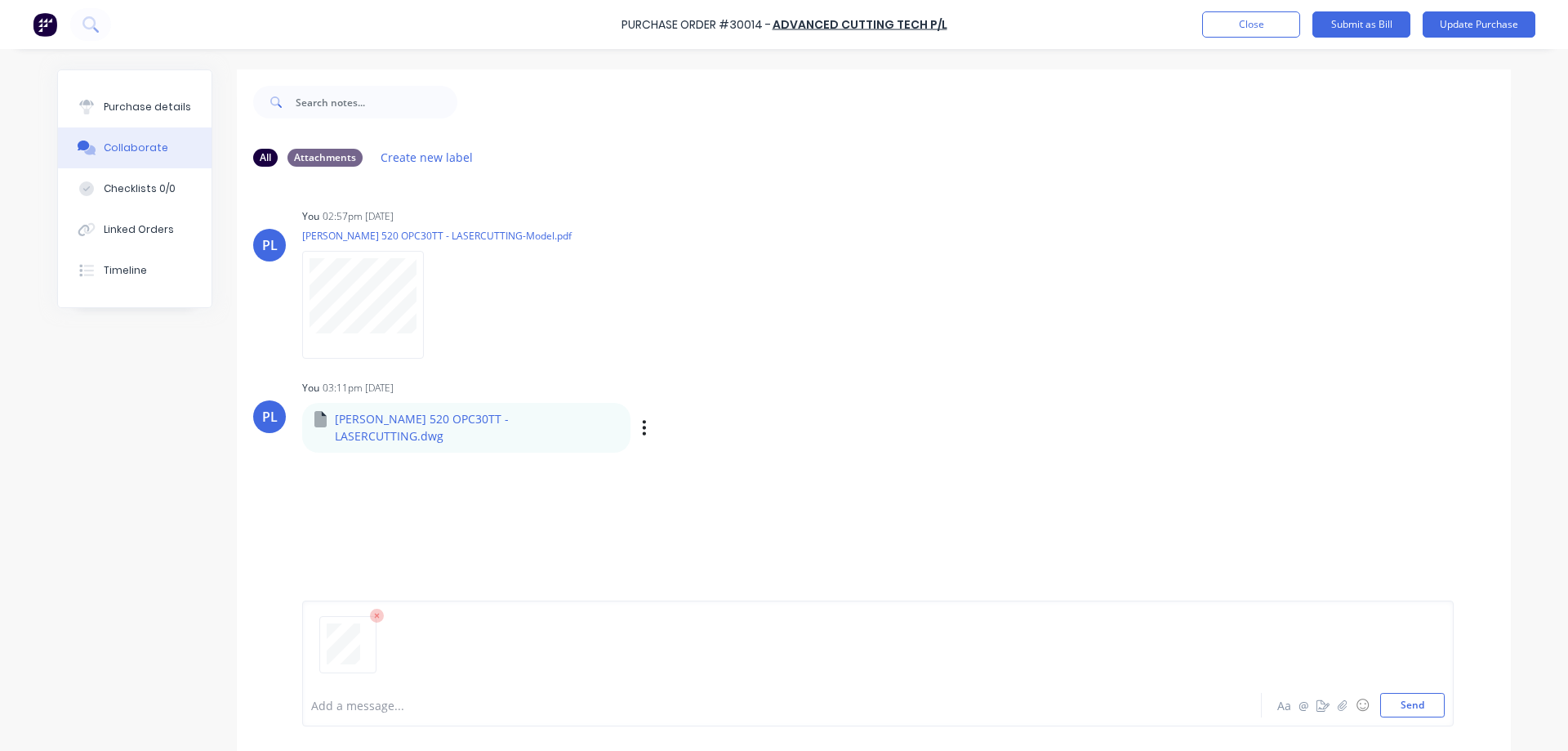
scroll to position [124, 0]
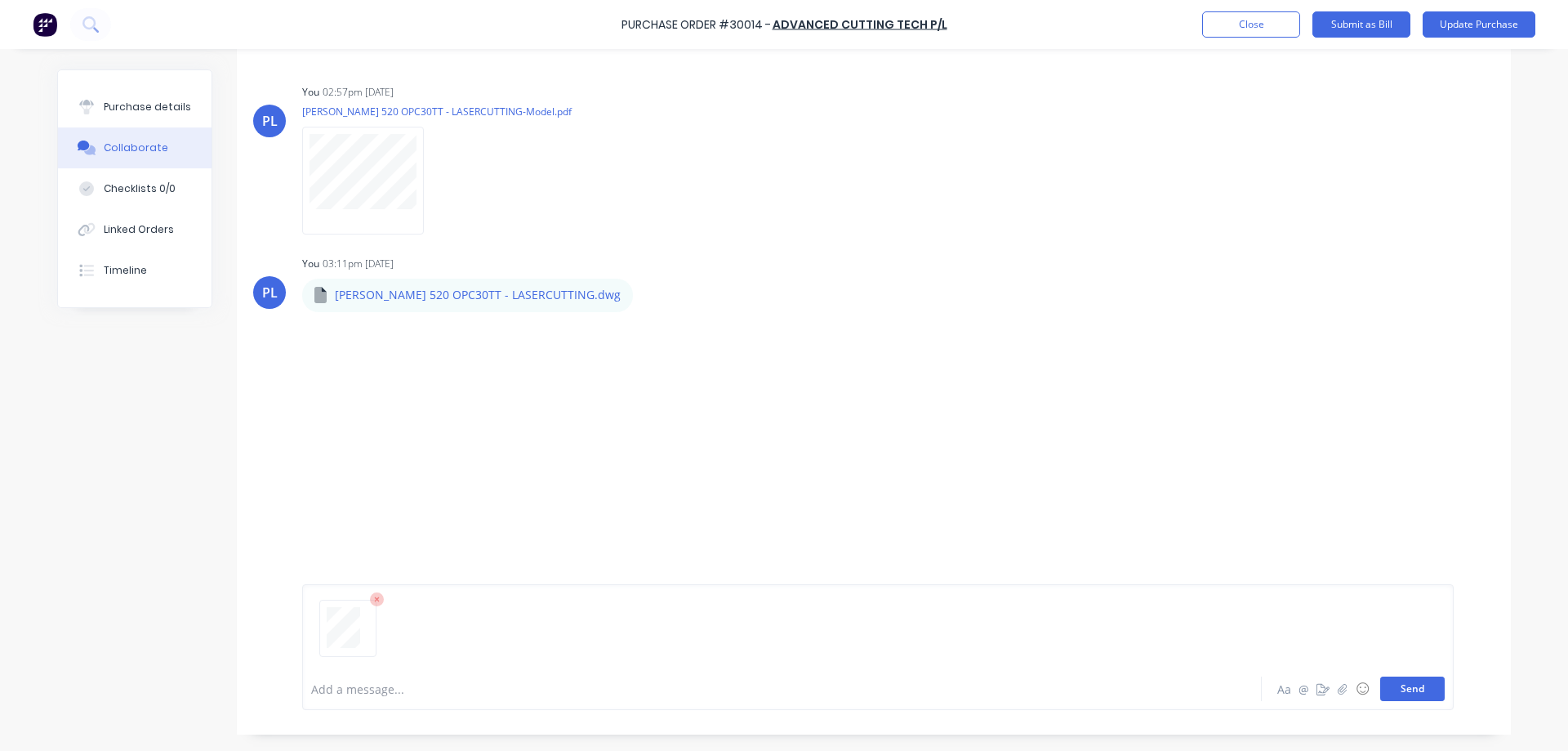
click at [1412, 694] on button "Send" at bounding box center [1413, 689] width 65 height 25
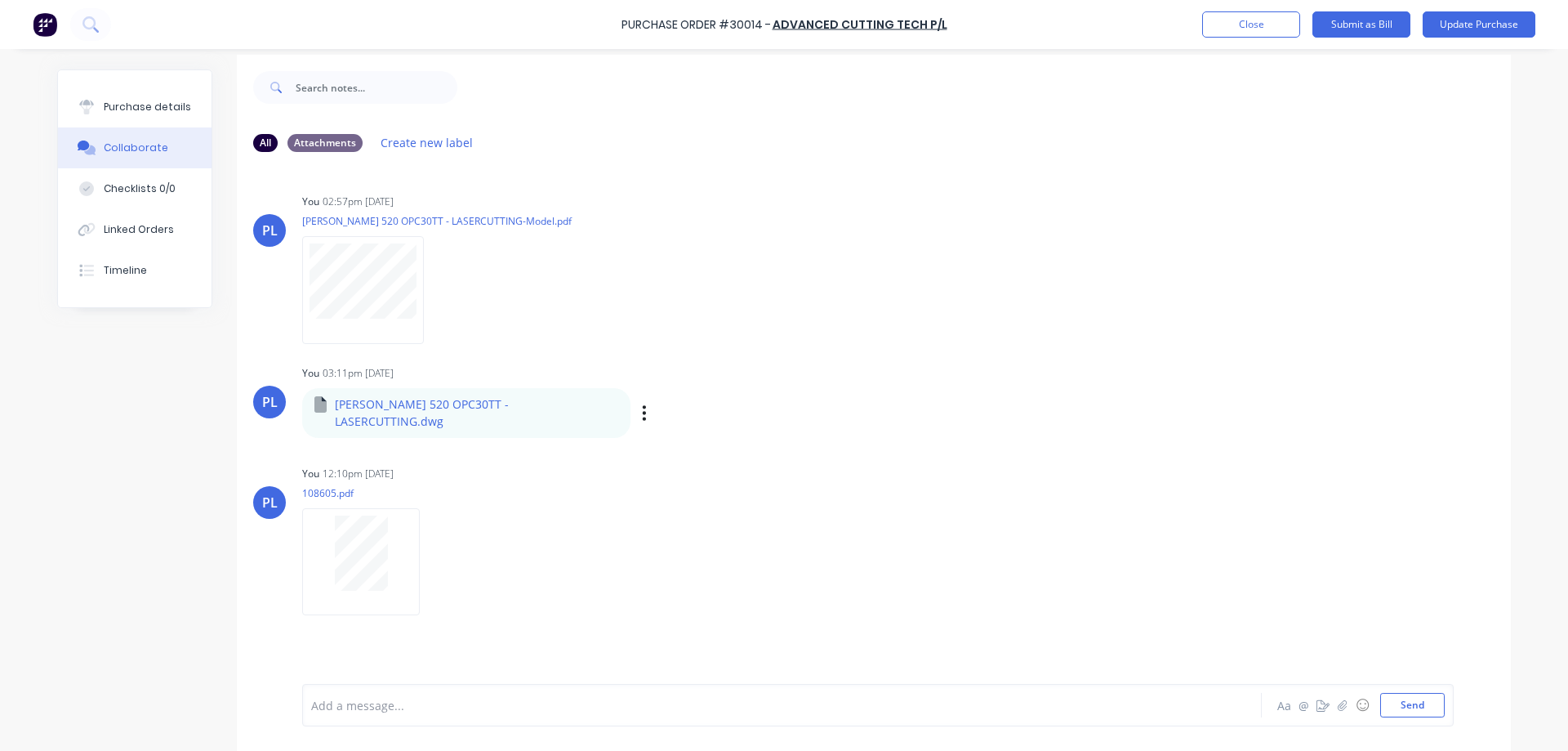
scroll to position [0, 0]
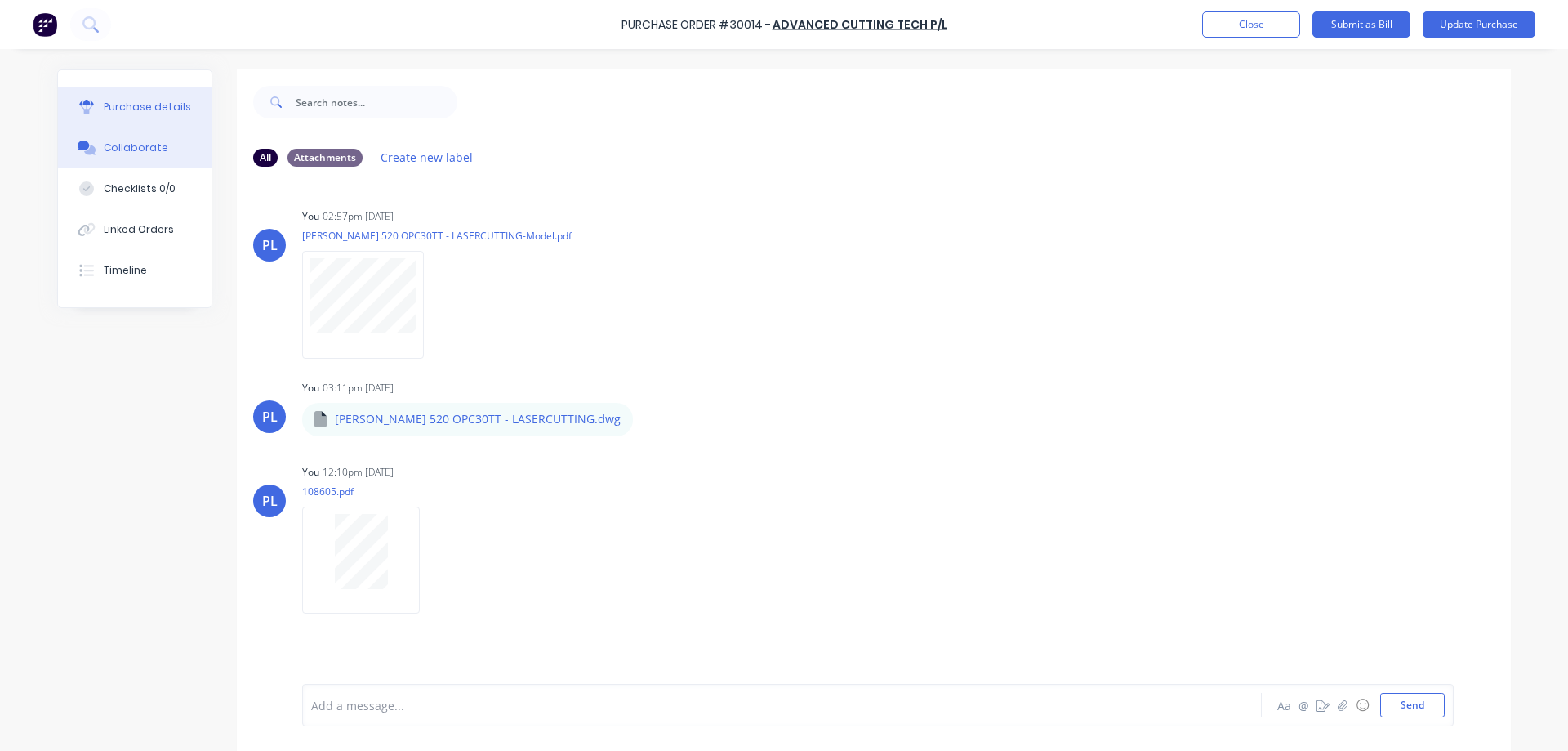
click at [118, 106] on div "Purchase details" at bounding box center [147, 107] width 88 height 14
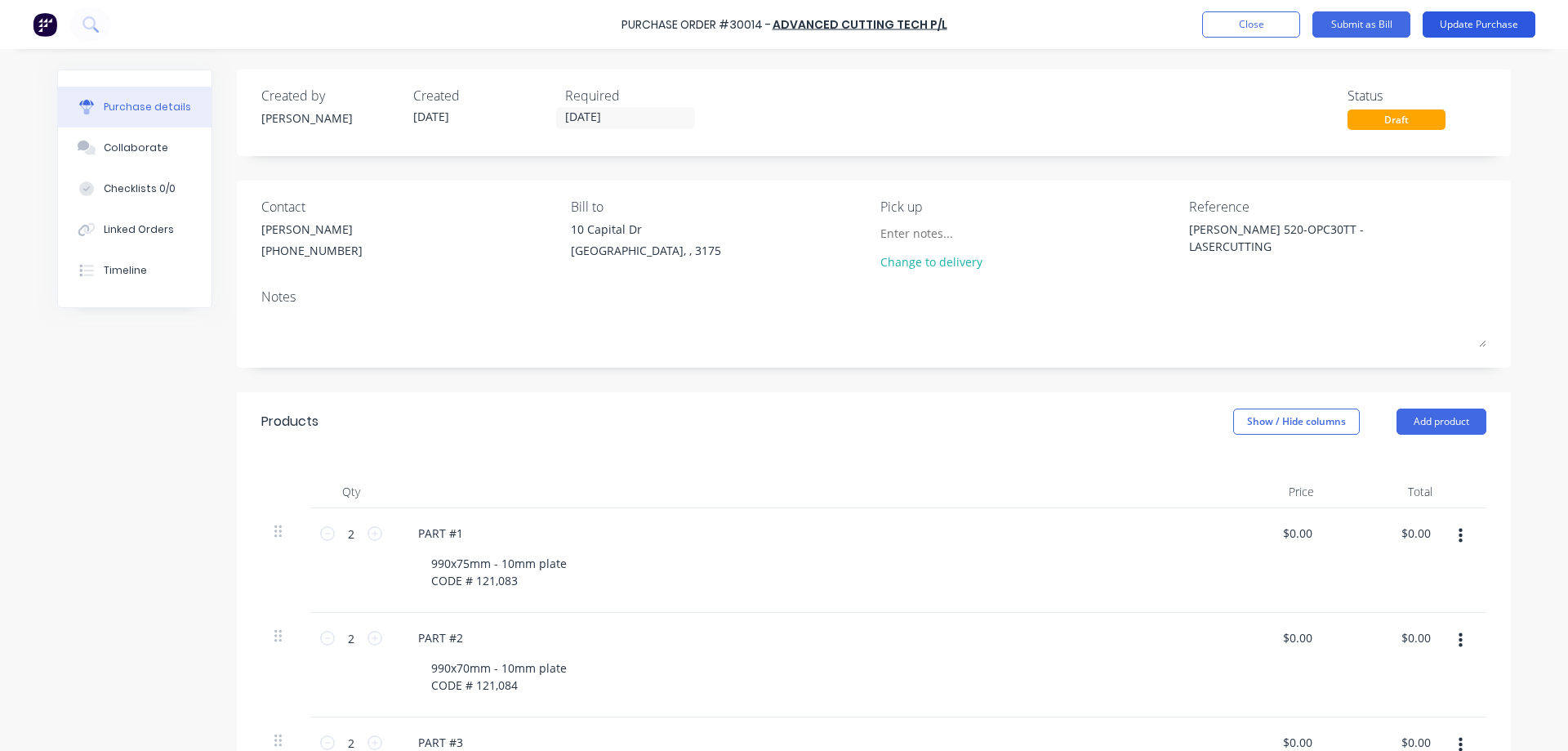
click at [1468, 24] on button "Update Purchase" at bounding box center [1479, 24] width 112 height 26
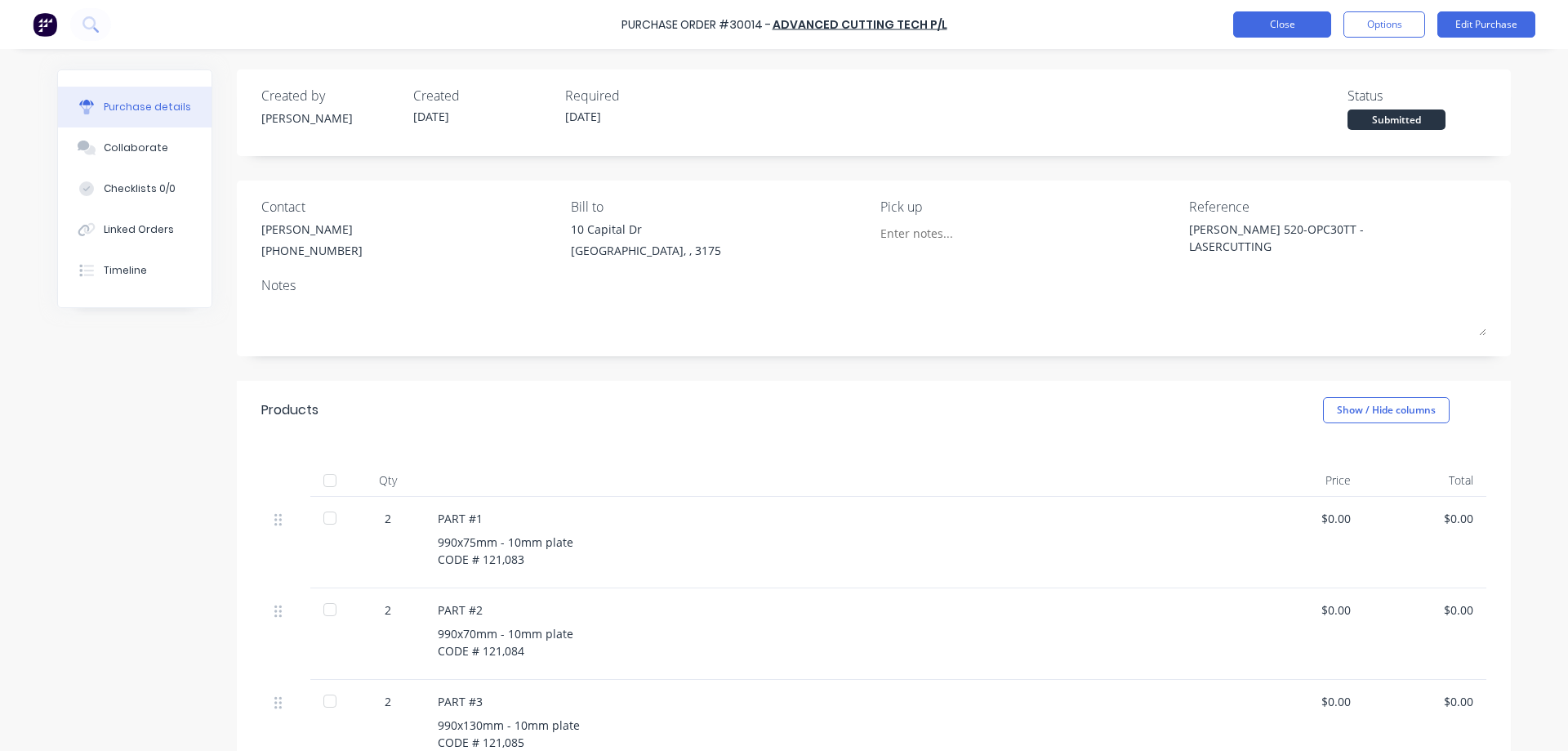
click at [1288, 28] on button "Close" at bounding box center [1282, 24] width 98 height 26
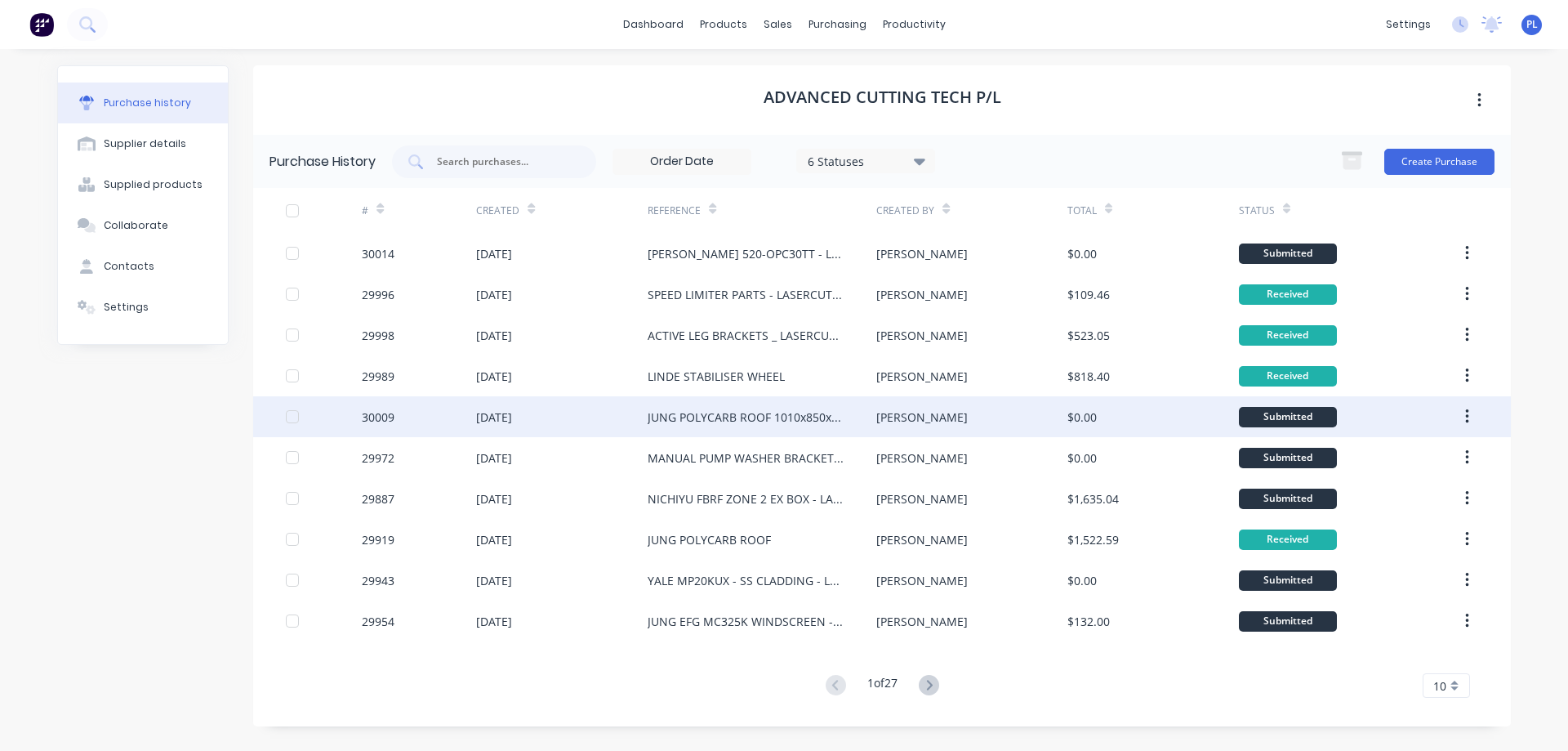
click at [734, 420] on div "JUNG POLYCARB ROOF 1010x850x4mm" at bounding box center [746, 417] width 196 height 17
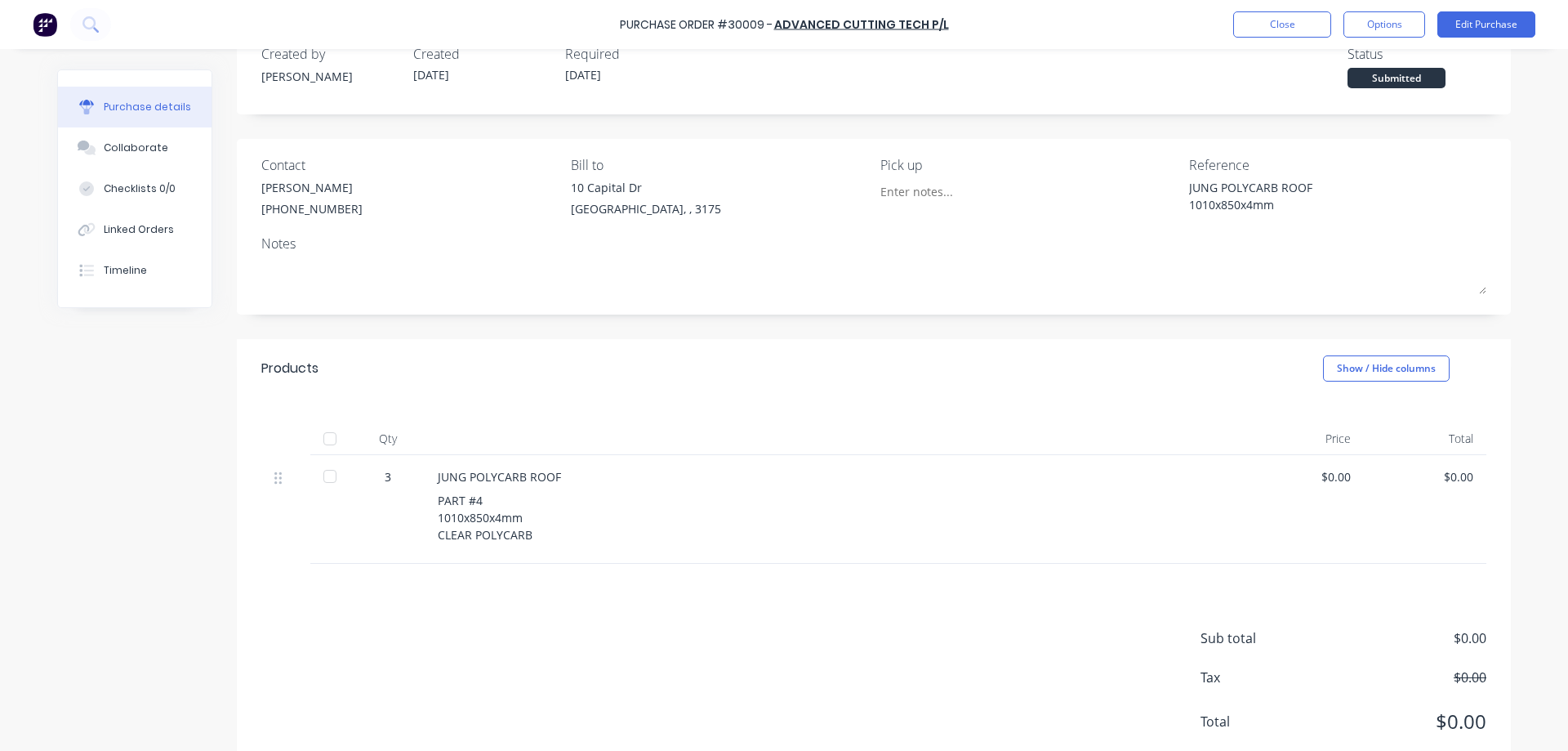
scroll to position [82, 0]
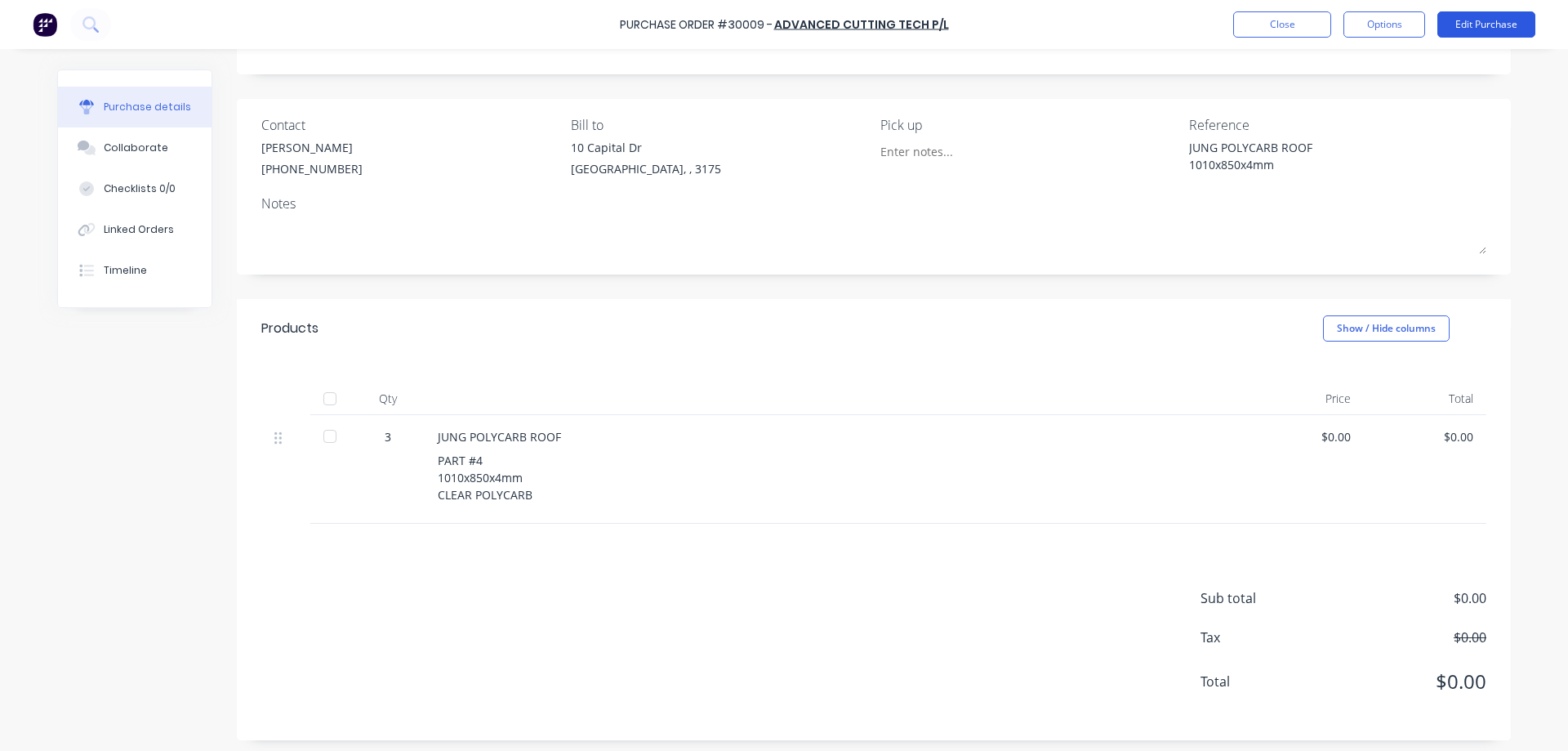
click at [1500, 26] on button "Edit Purchase" at bounding box center [1486, 24] width 98 height 26
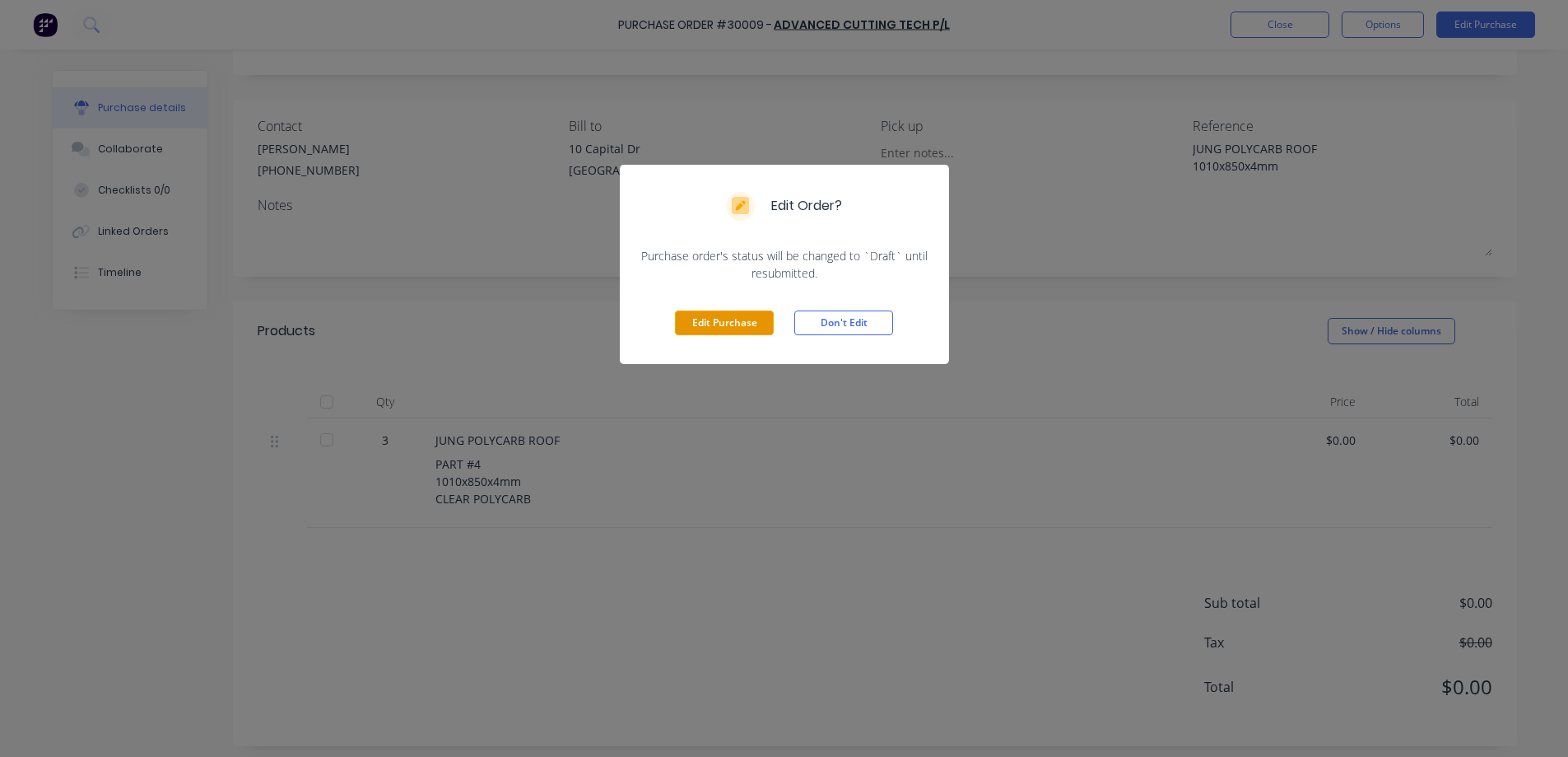
click at [724, 327] on button "Edit Purchase" at bounding box center [724, 322] width 99 height 25
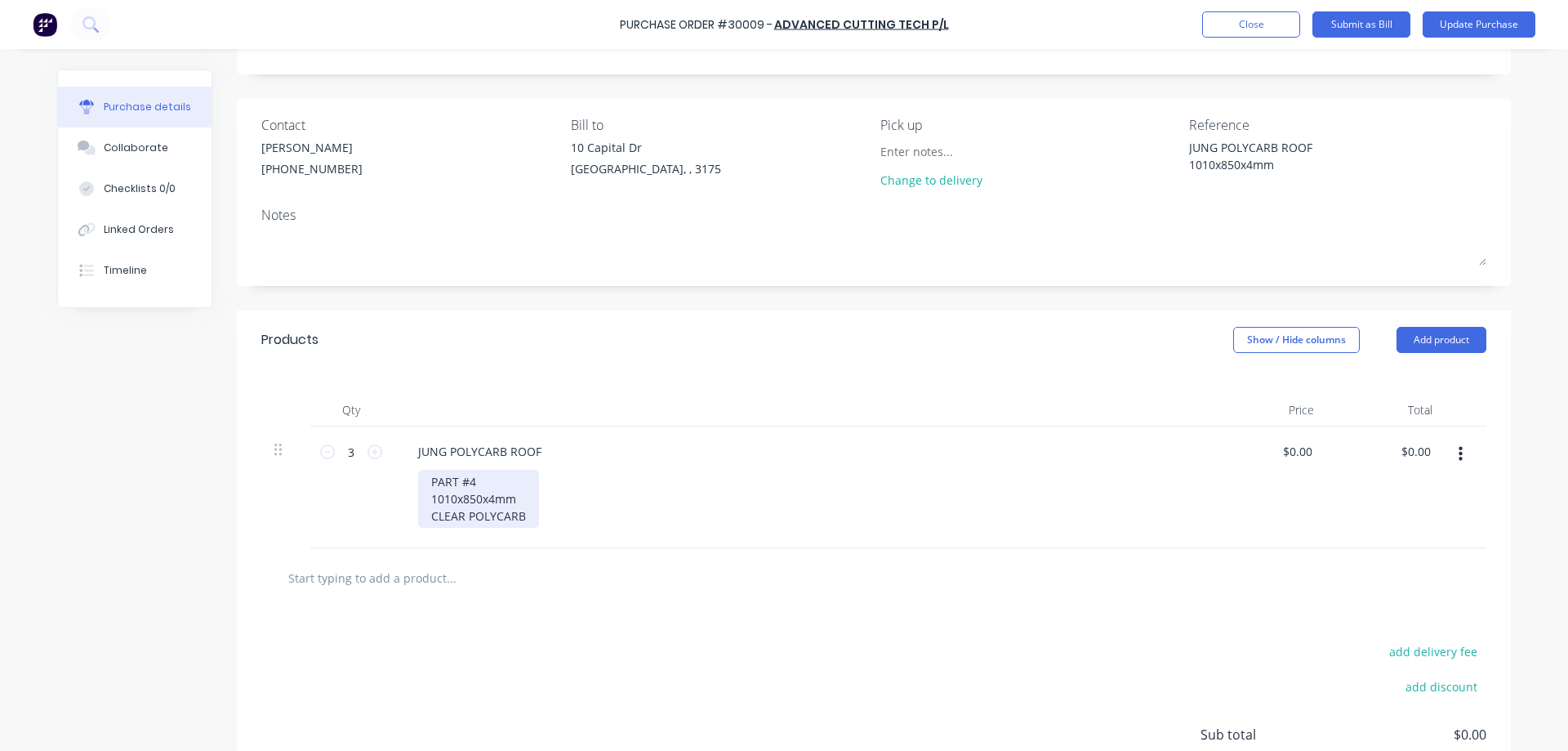
type textarea "x"
click at [525, 514] on div "PART #4 1010x850x4mm CLEAR POLYCARB" at bounding box center [479, 499] width 121 height 58
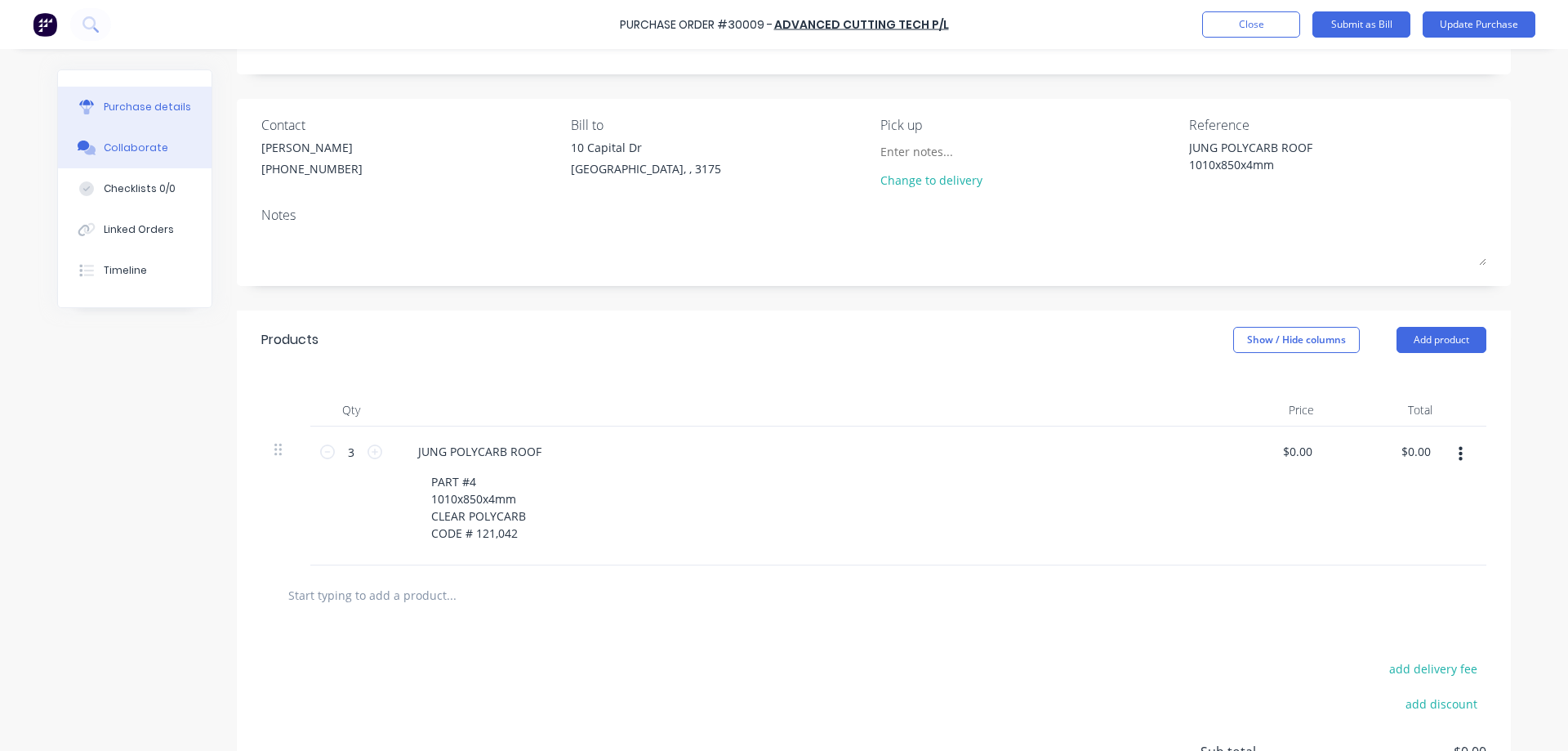
click at [130, 152] on div "Collaborate" at bounding box center [136, 147] width 65 height 14
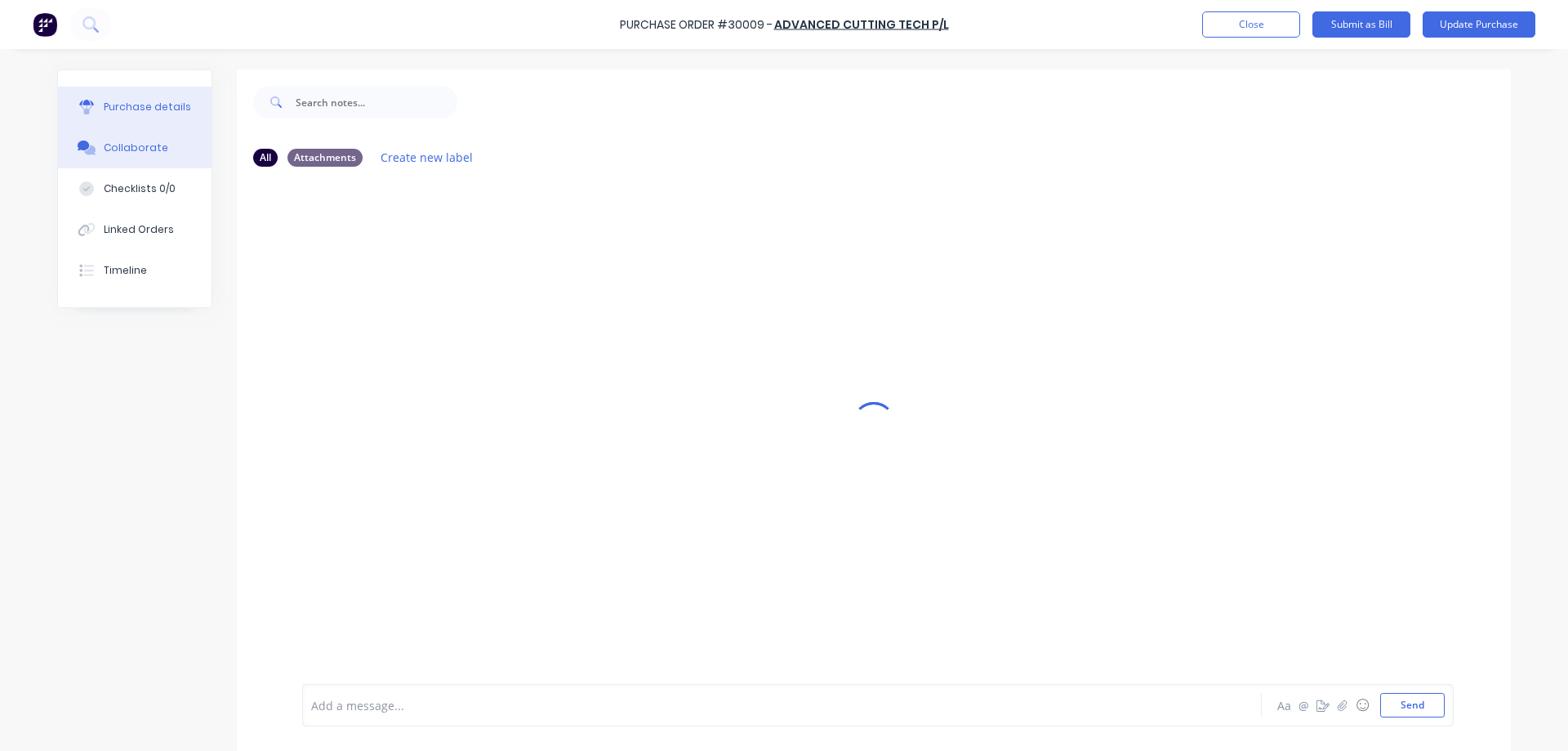
click at [150, 102] on div "Purchase details" at bounding box center [147, 107] width 88 height 14
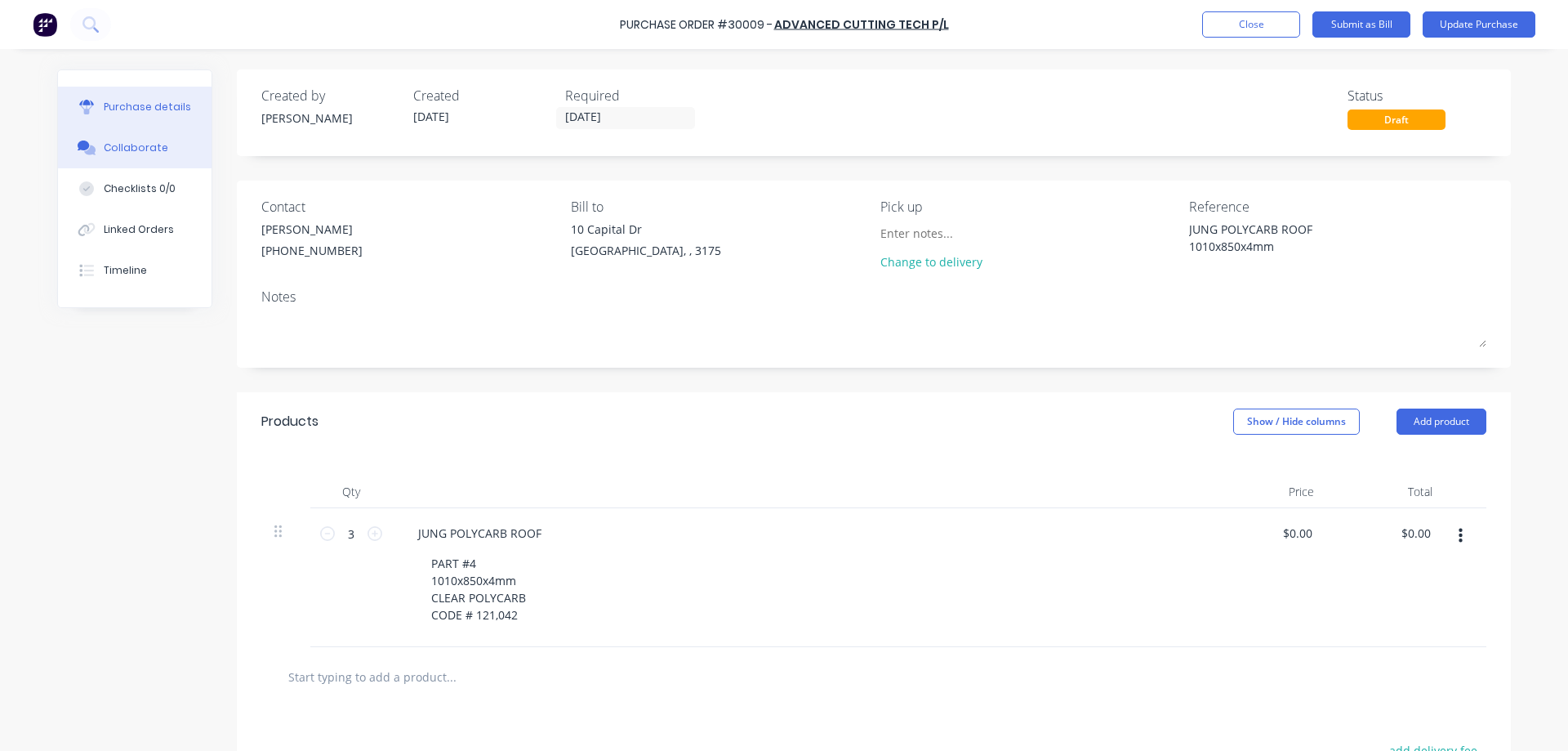
click at [123, 146] on div "Collaborate" at bounding box center [136, 147] width 65 height 14
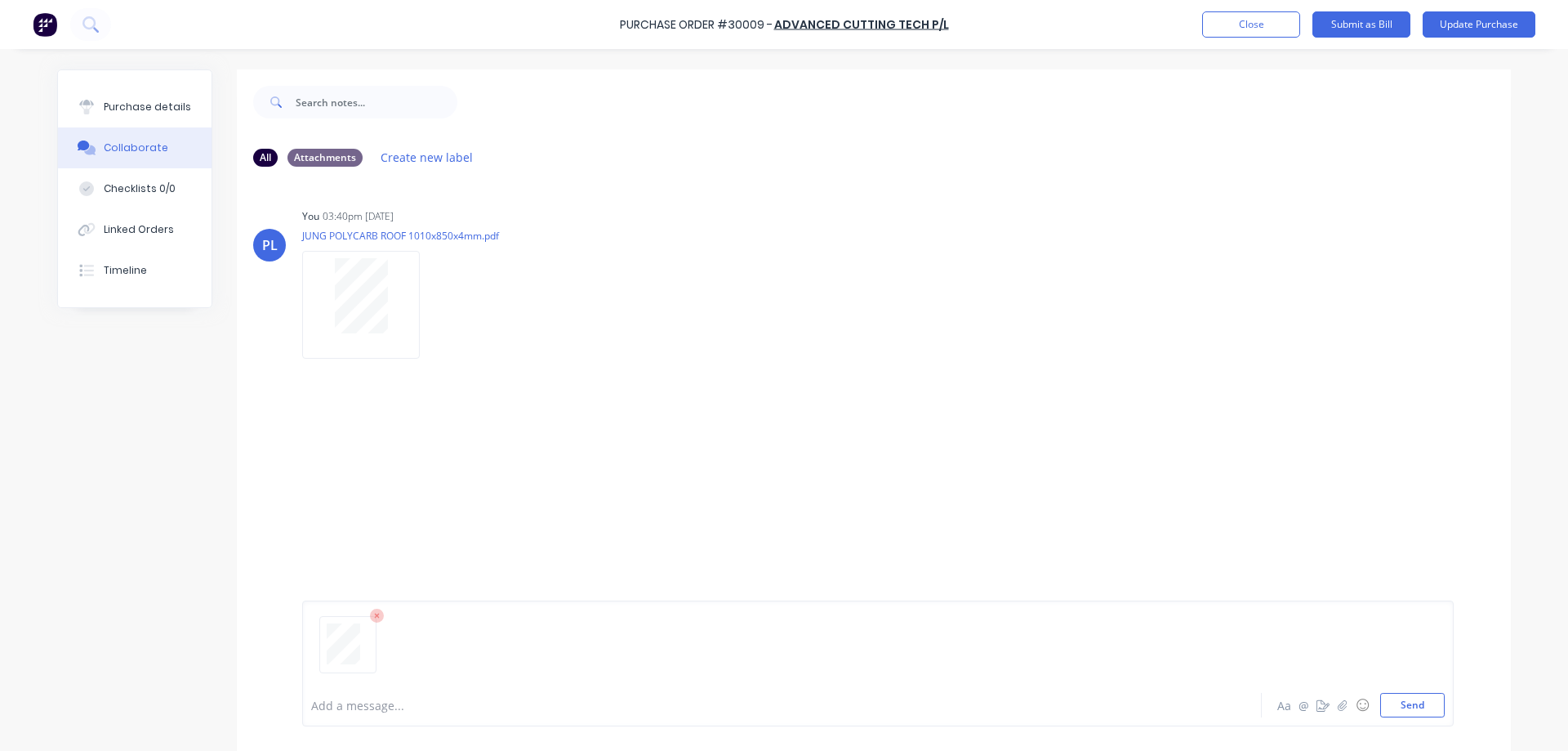
scroll to position [124, 0]
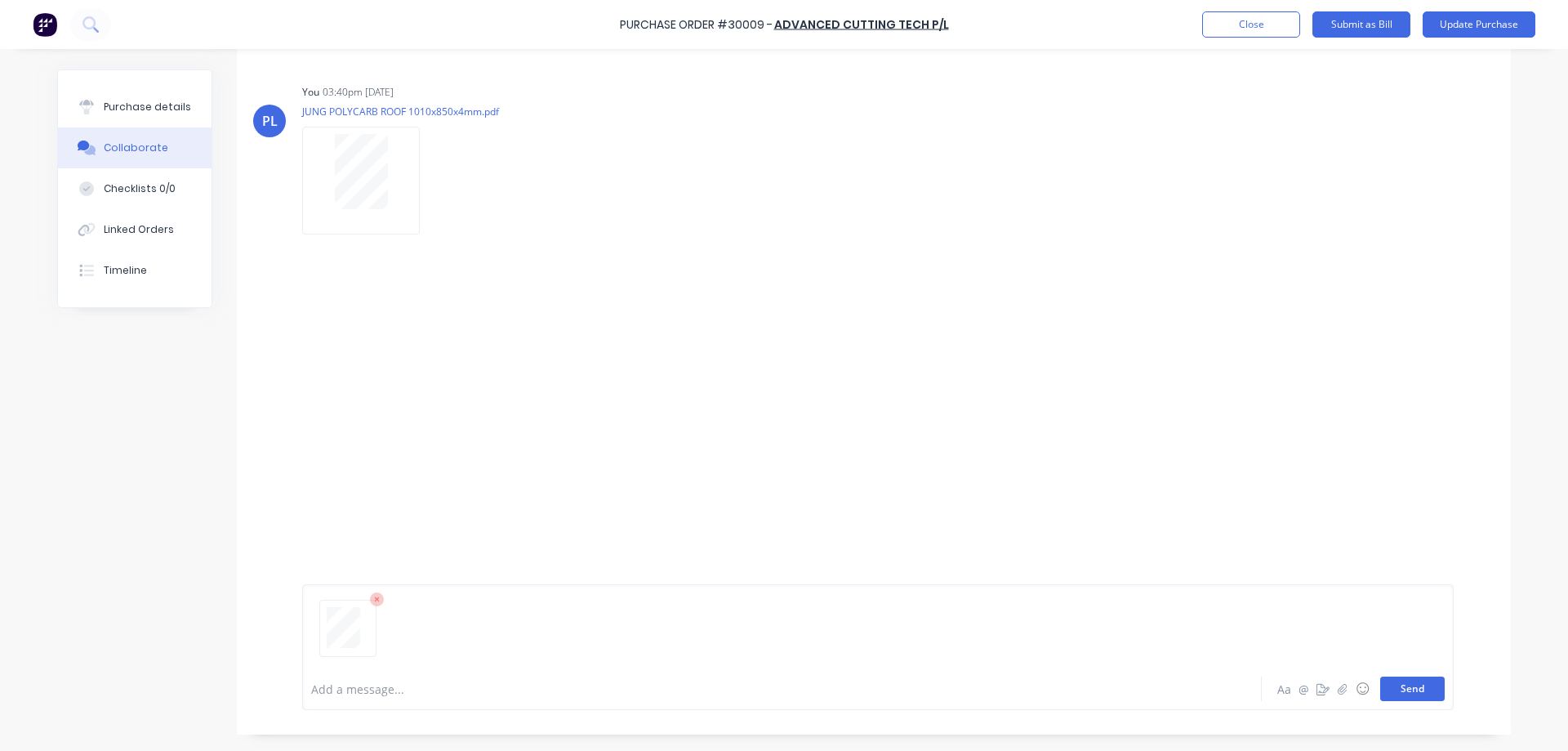
click at [1390, 691] on button "Send" at bounding box center [1413, 689] width 65 height 25
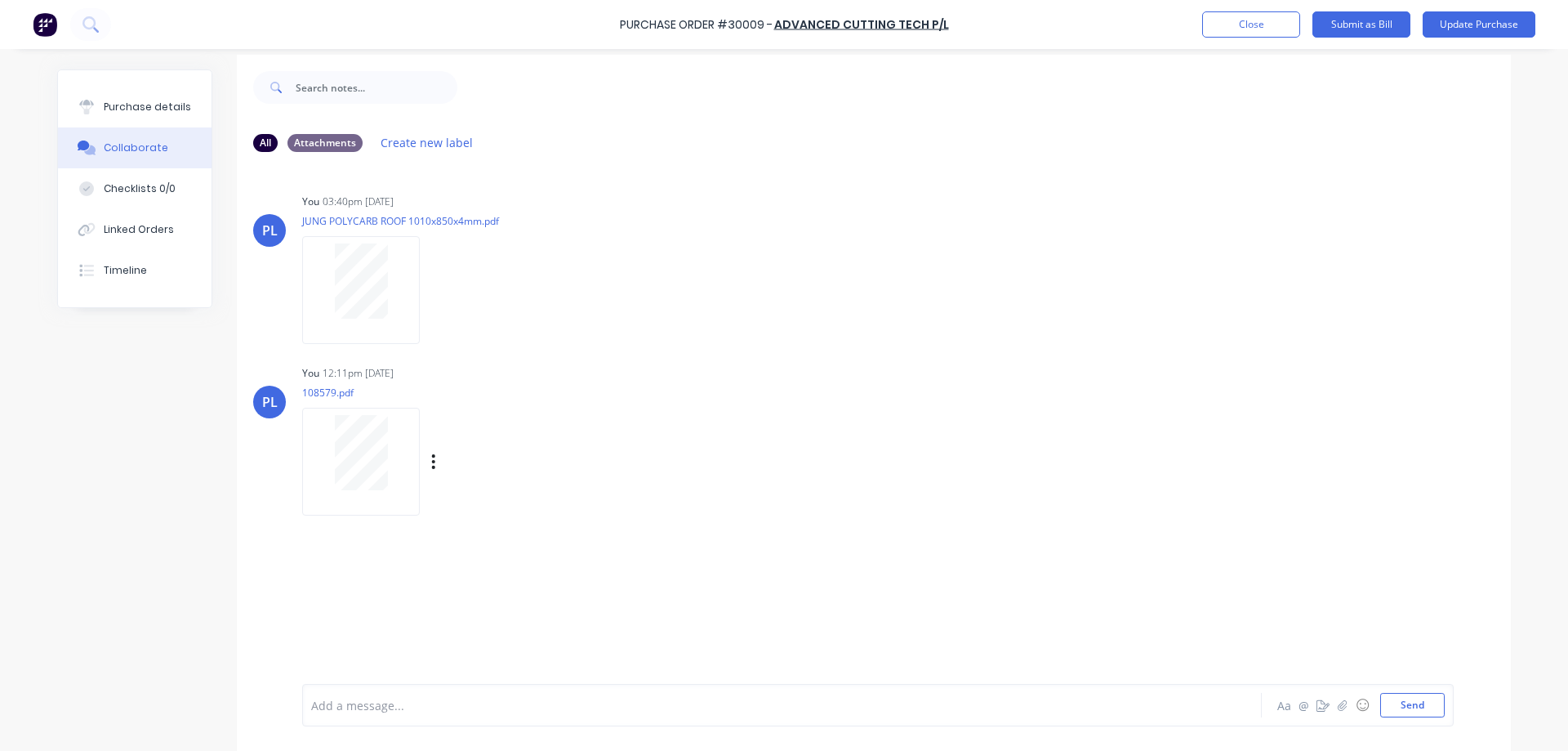
scroll to position [0, 0]
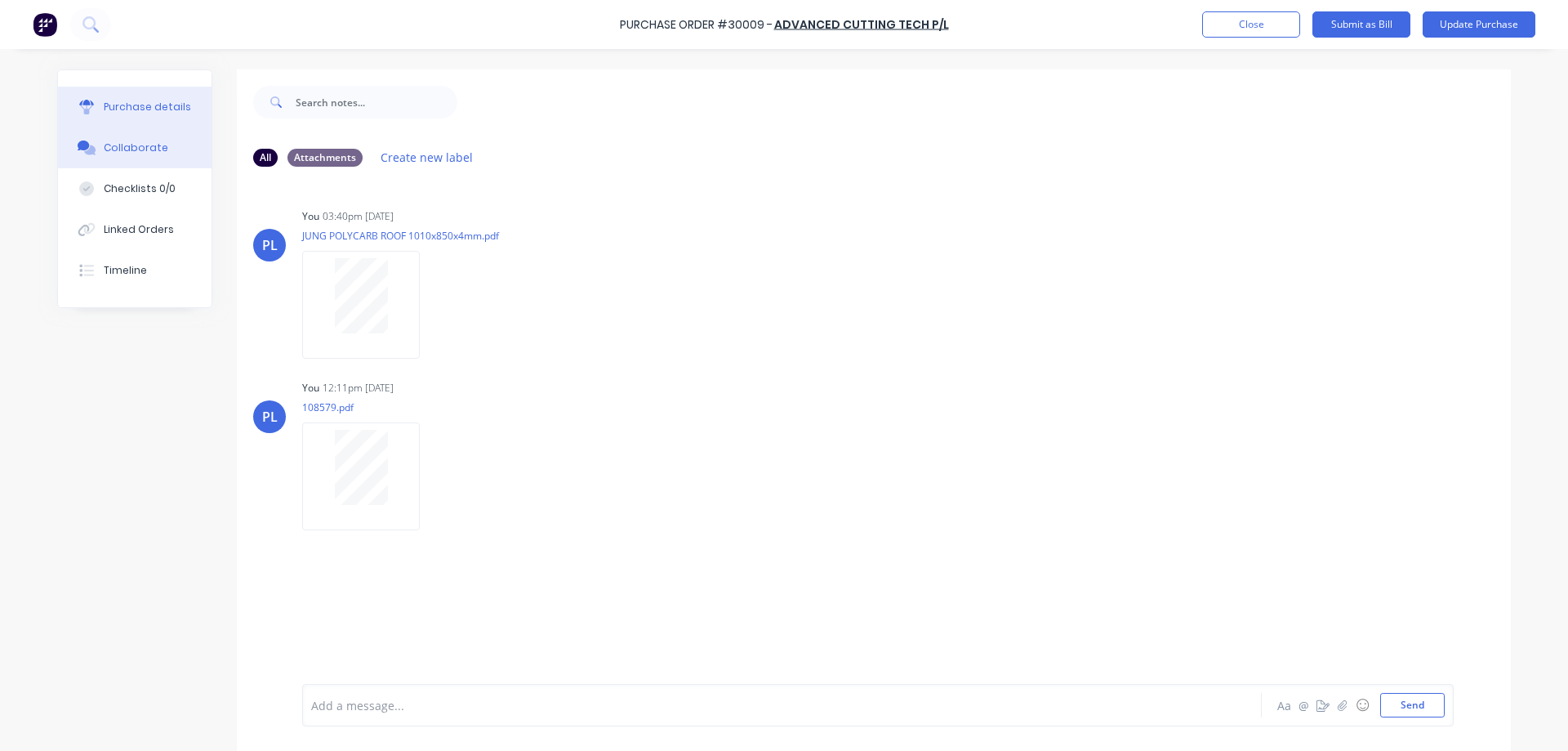
click at [112, 96] on button "Purchase details" at bounding box center [135, 107] width 153 height 41
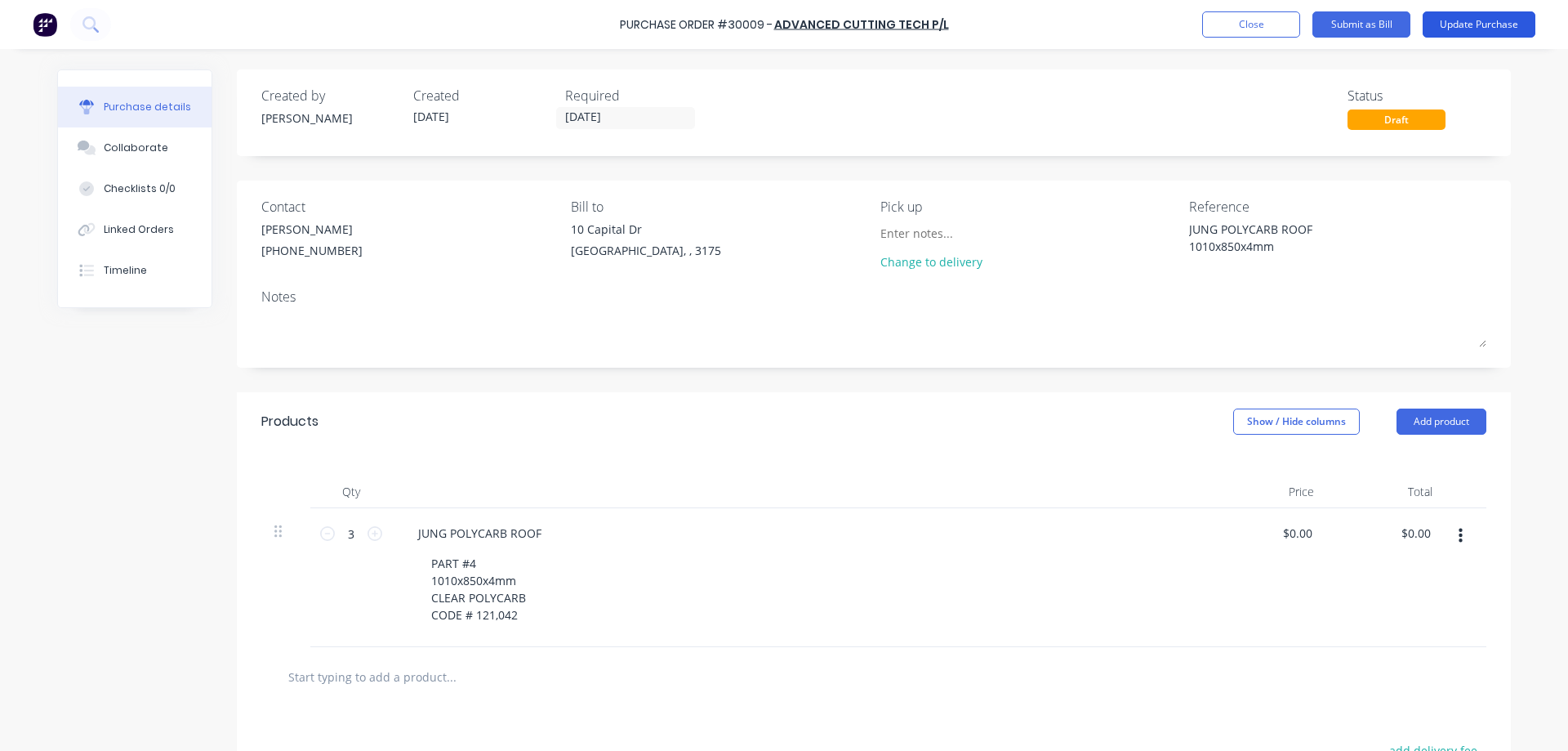
click at [1502, 24] on button "Update Purchase" at bounding box center [1479, 24] width 112 height 26
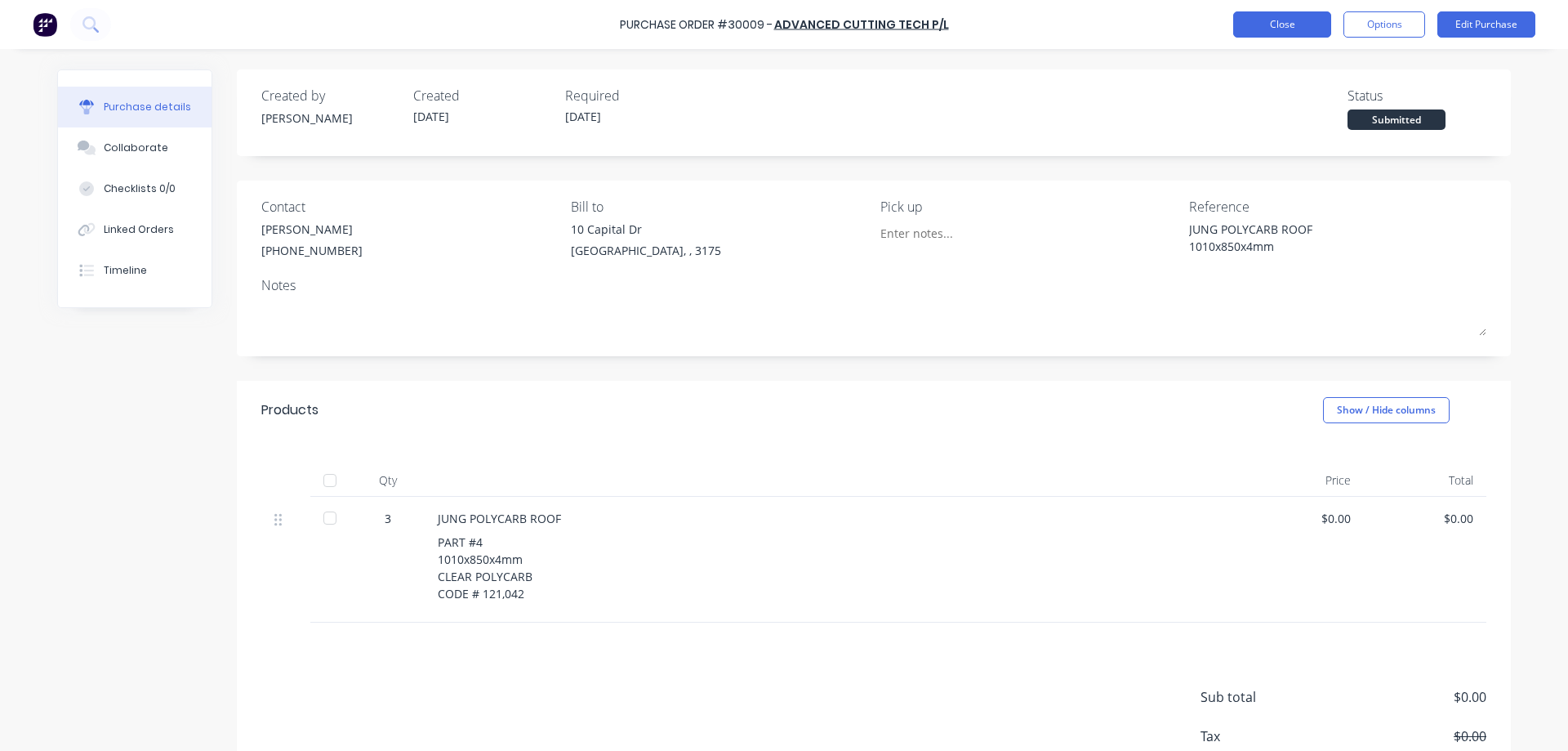
click at [1267, 29] on button "Close" at bounding box center [1282, 24] width 98 height 26
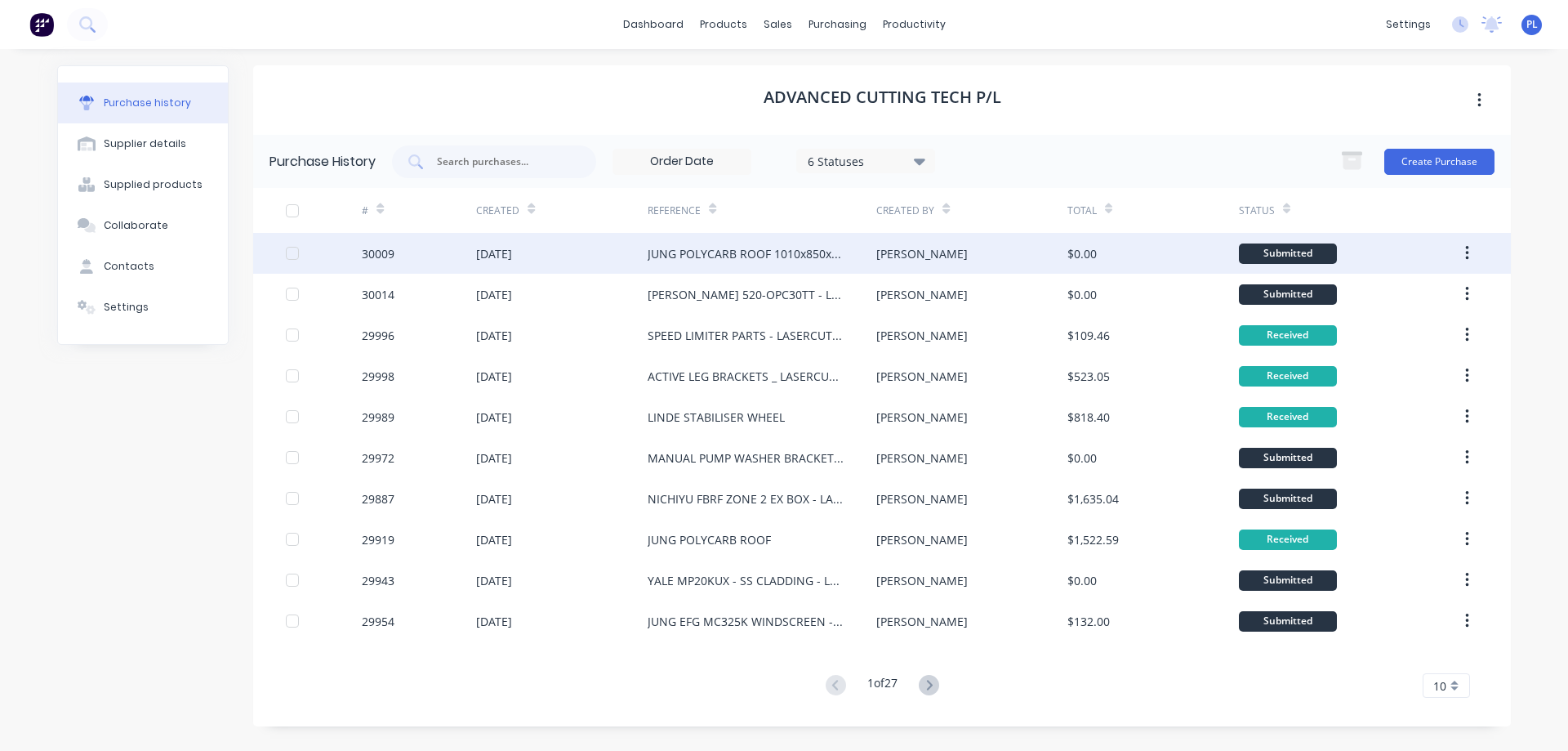
click at [730, 257] on div "JUNG POLYCARB ROOF 1010x850x4mm" at bounding box center [746, 254] width 196 height 17
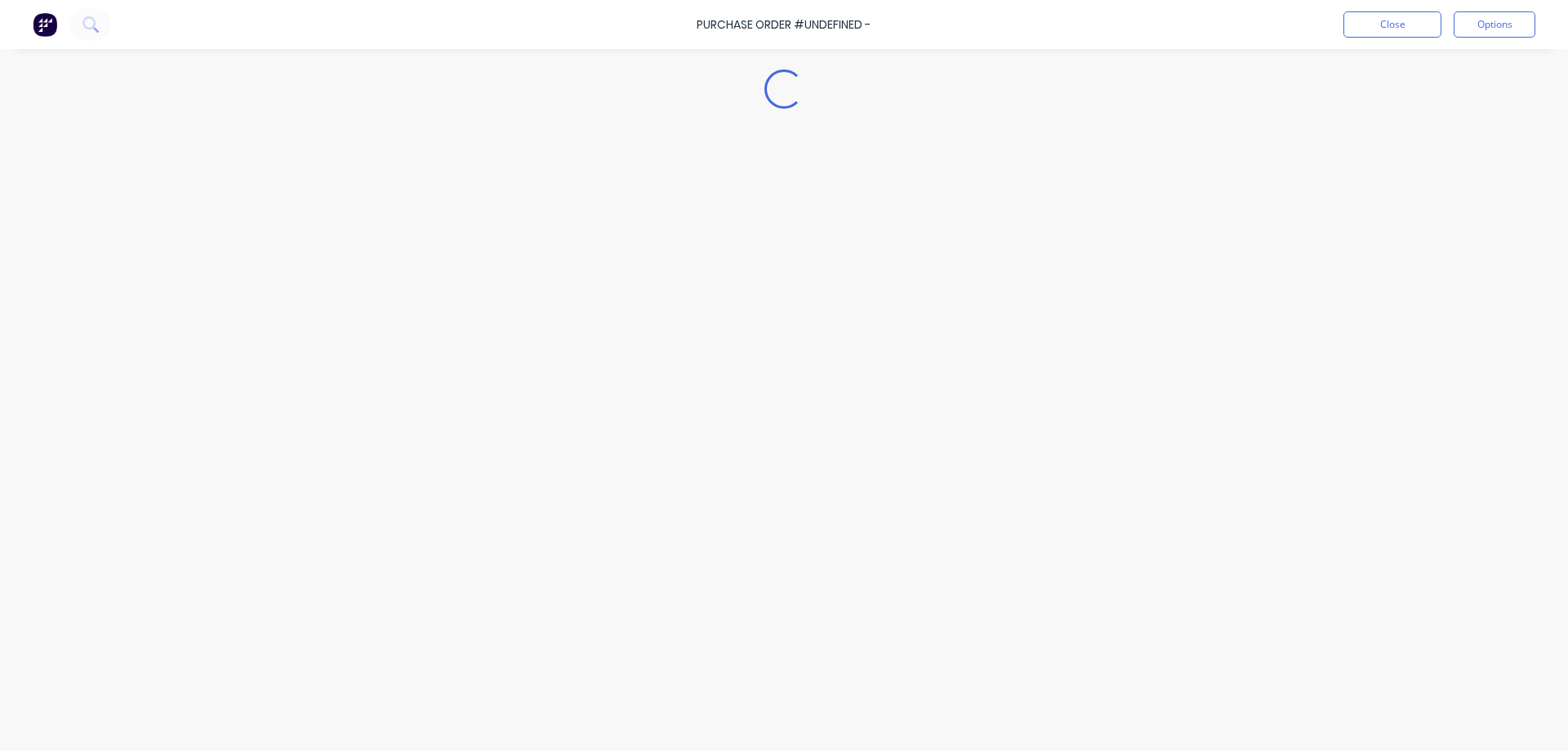
type textarea "x"
